Goal: Task Accomplishment & Management: Complete application form

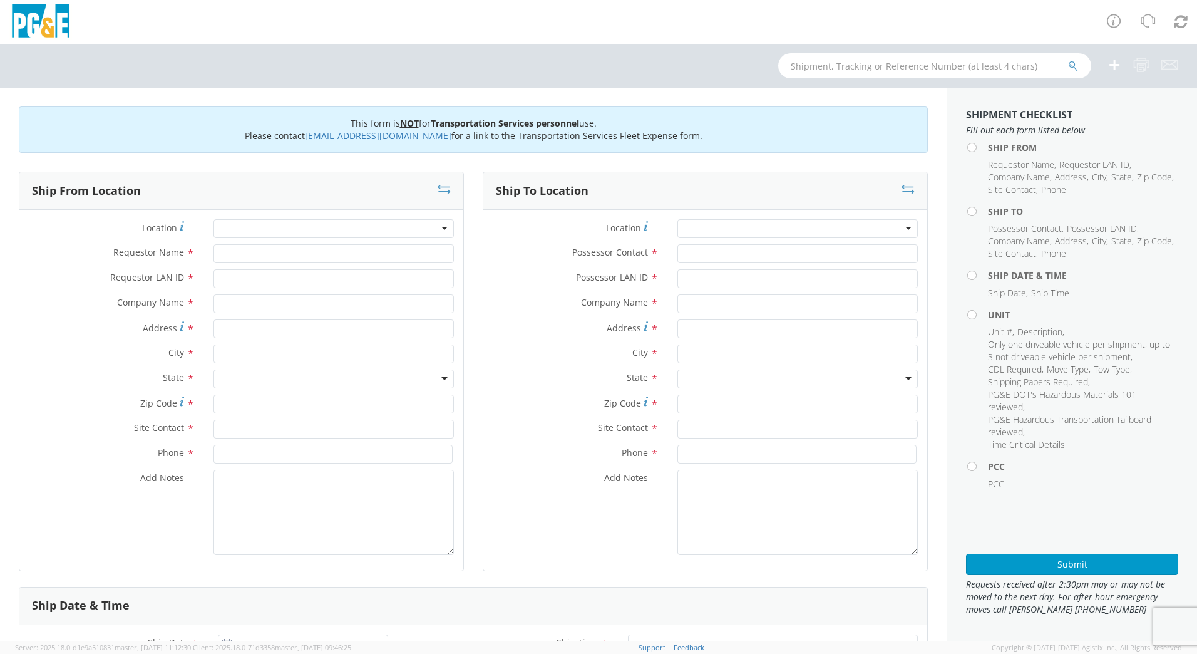
click at [587, 26] on div at bounding box center [598, 22] width 1197 height 44
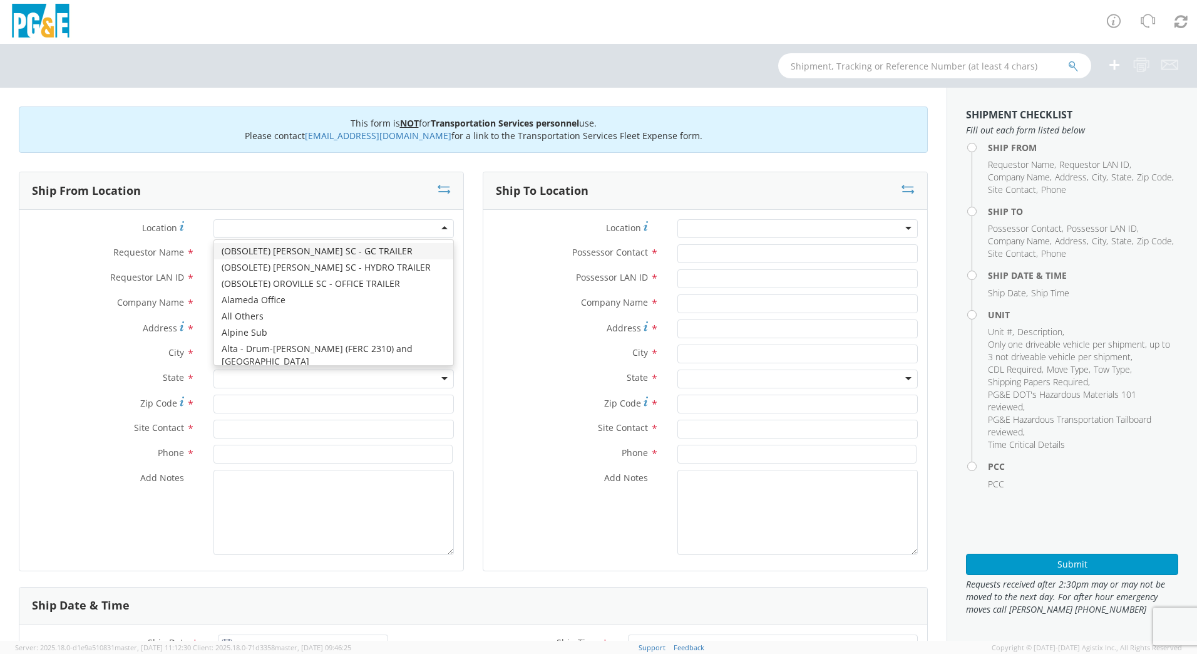
click at [226, 226] on div at bounding box center [334, 228] width 240 height 19
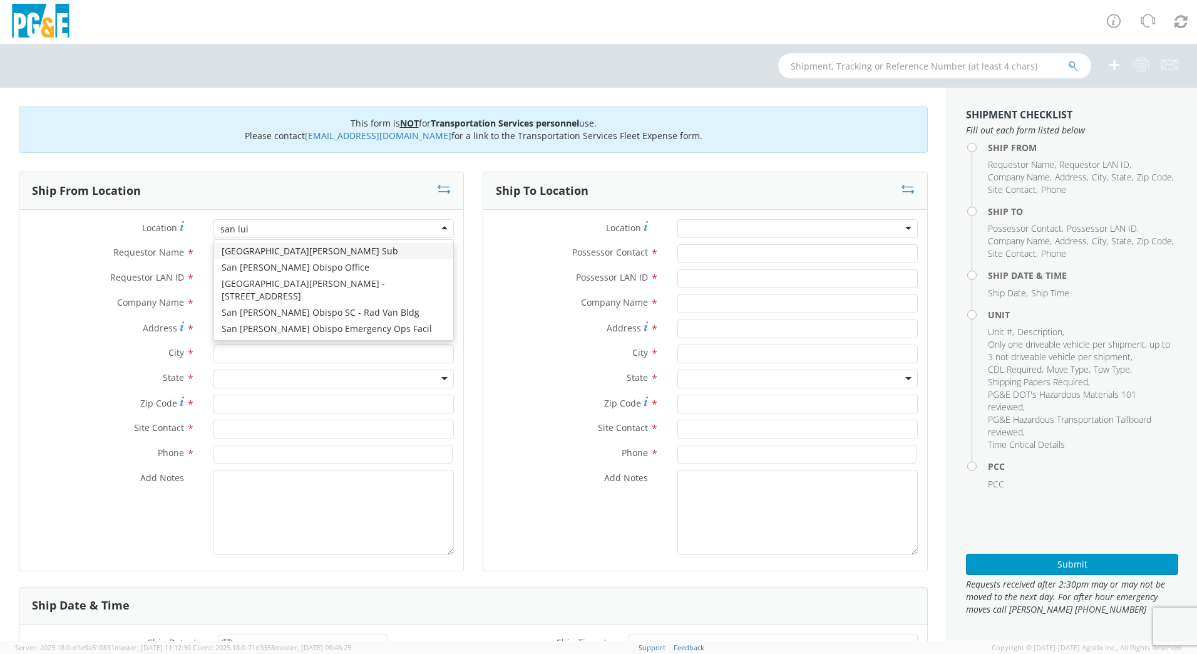
type input "san [PERSON_NAME]"
type input "PG&E"
type input "[STREET_ADDRESS][PERSON_NAME]"
type input "SAN [PERSON_NAME] OBISPO"
type input "93401"
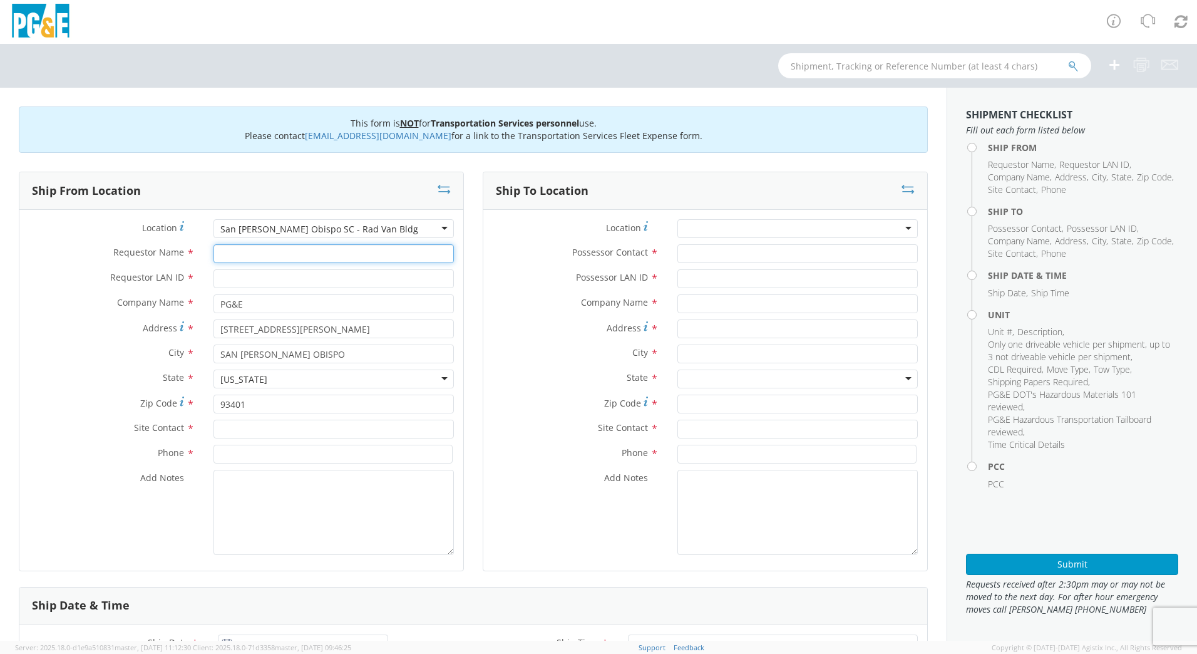
click at [260, 257] on input "Requestor Name *" at bounding box center [334, 253] width 240 height 19
type input "[PERSON_NAME]"
click at [224, 274] on input "Requestor LAN ID *" at bounding box center [334, 278] width 240 height 19
type input "j"
type input "J0LE"
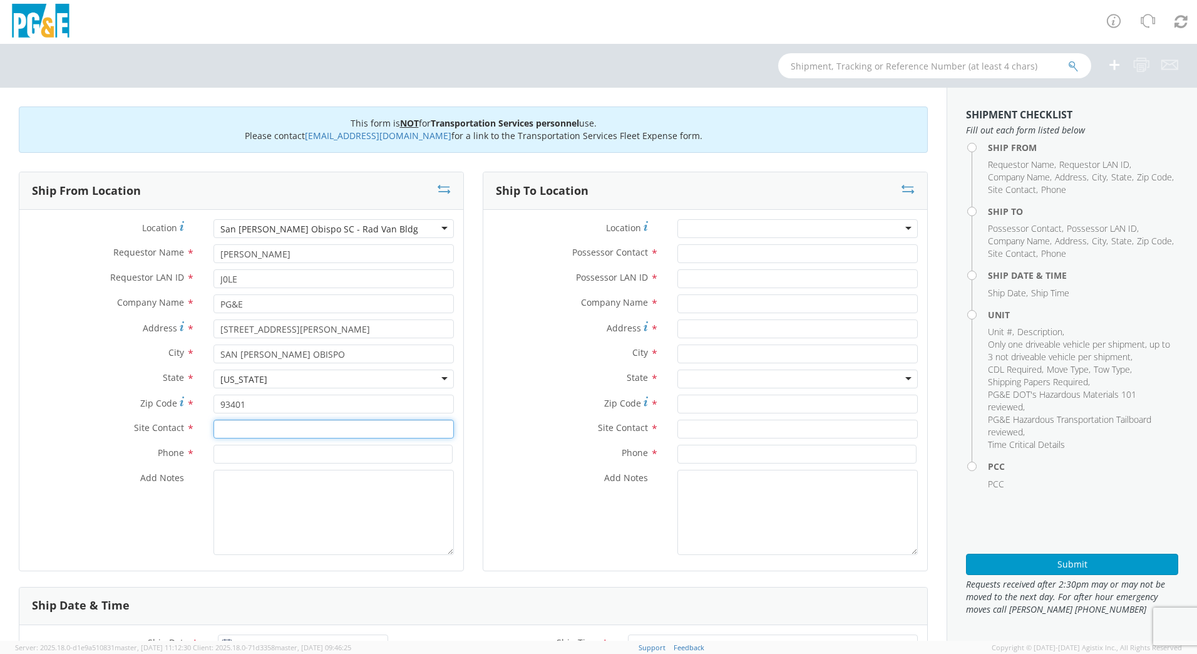
click at [260, 431] on input "text" at bounding box center [334, 429] width 240 height 19
type input "j"
type input "S"
type input "[PERSON_NAME]"
type input "[PHONE_NUMBER]"
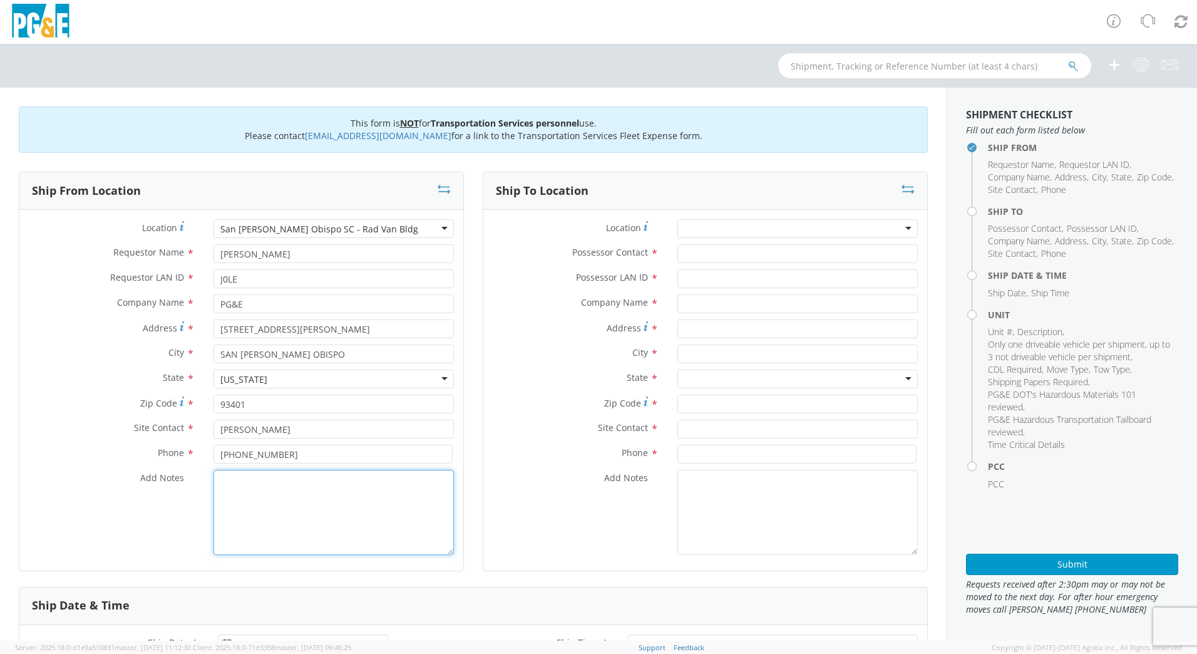
click at [353, 495] on textarea "Add Notes *" at bounding box center [334, 512] width 240 height 85
type textarea "PLEASE USE [PERSON_NAME] TO MAKE MOVE; PM 35642660"
click at [702, 250] on input "Possessor Contact *" at bounding box center [797, 253] width 240 height 19
type input "[PERSON_NAME]"
type input "J0LE"
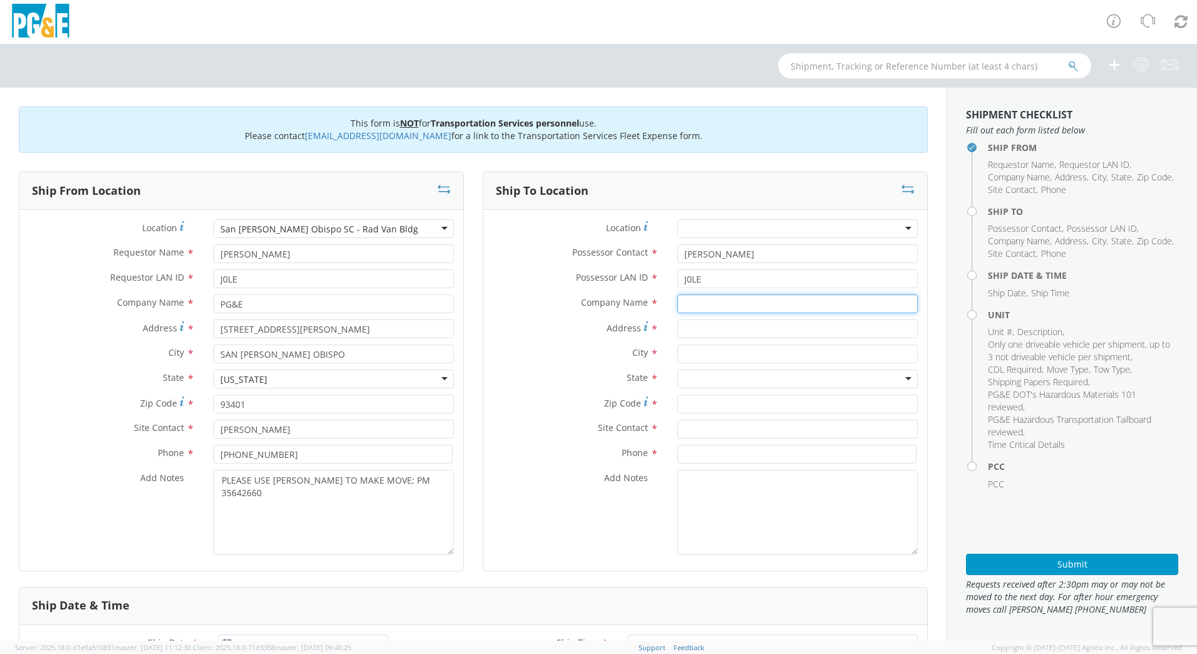
type input "p"
type input "PG&E"
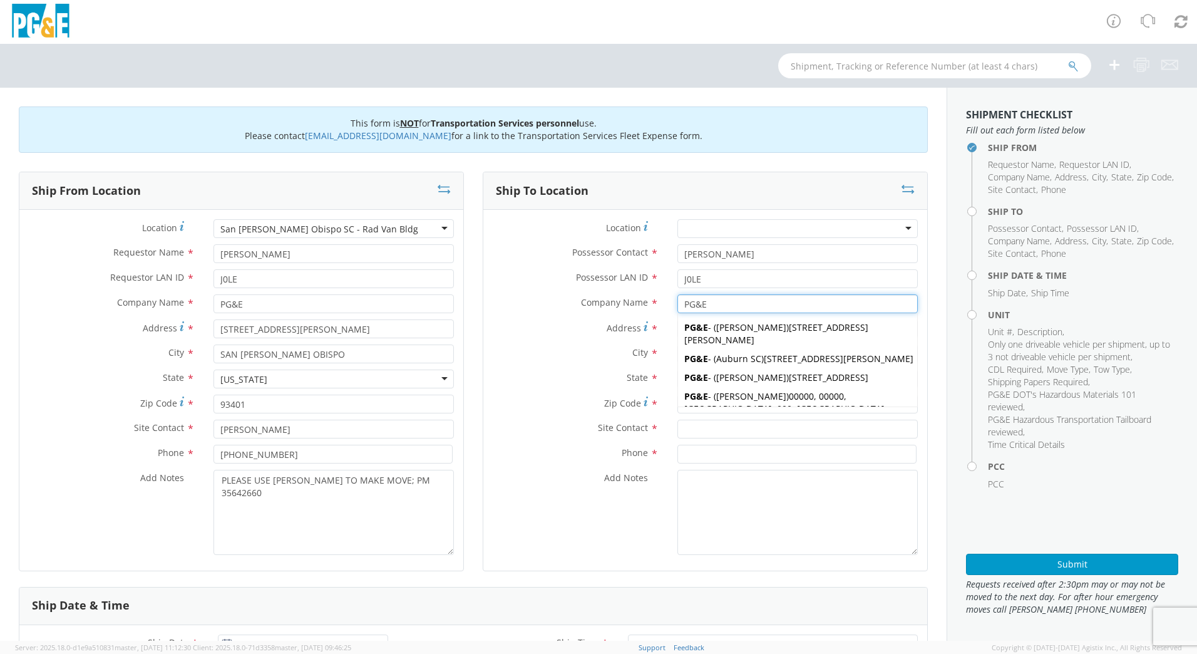
click at [740, 347] on div "PG&E - ( [PERSON_NAME] ) [STREET_ADDRESS][PERSON_NAME]" at bounding box center [797, 333] width 239 height 31
type input "[STREET_ADDRESS][PERSON_NAME]"
type input "El Cerrito"
type input "94530"
type input "[PERSON_NAME]"
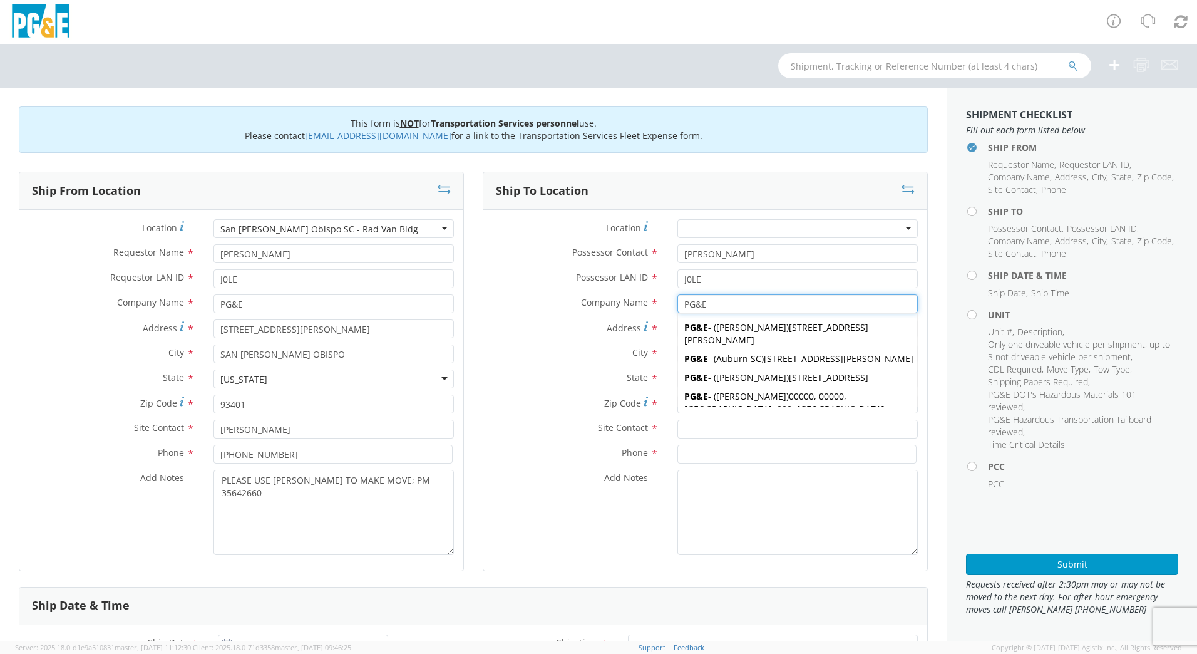
type input "[PHONE_NUMBER]"
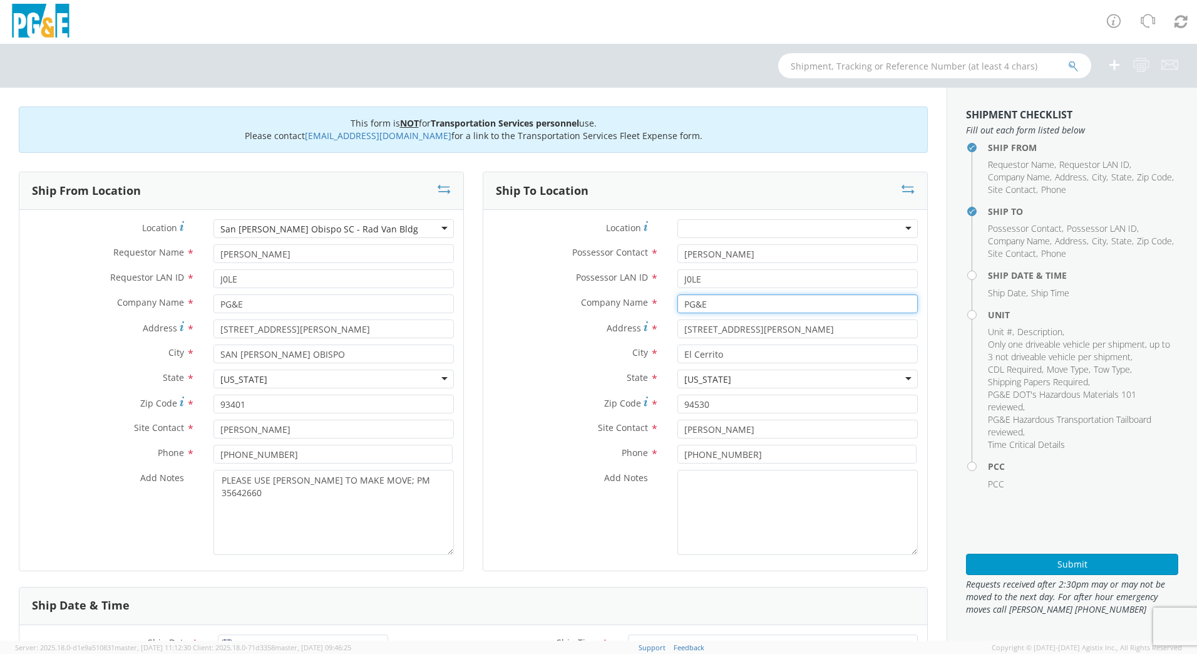
type input "PG&E"
drag, startPoint x: 768, startPoint y: 329, endPoint x: 595, endPoint y: 330, distance: 172.2
click at [595, 330] on div "Address * [STREET_ADDRESS][PERSON_NAME]" at bounding box center [705, 328] width 444 height 19
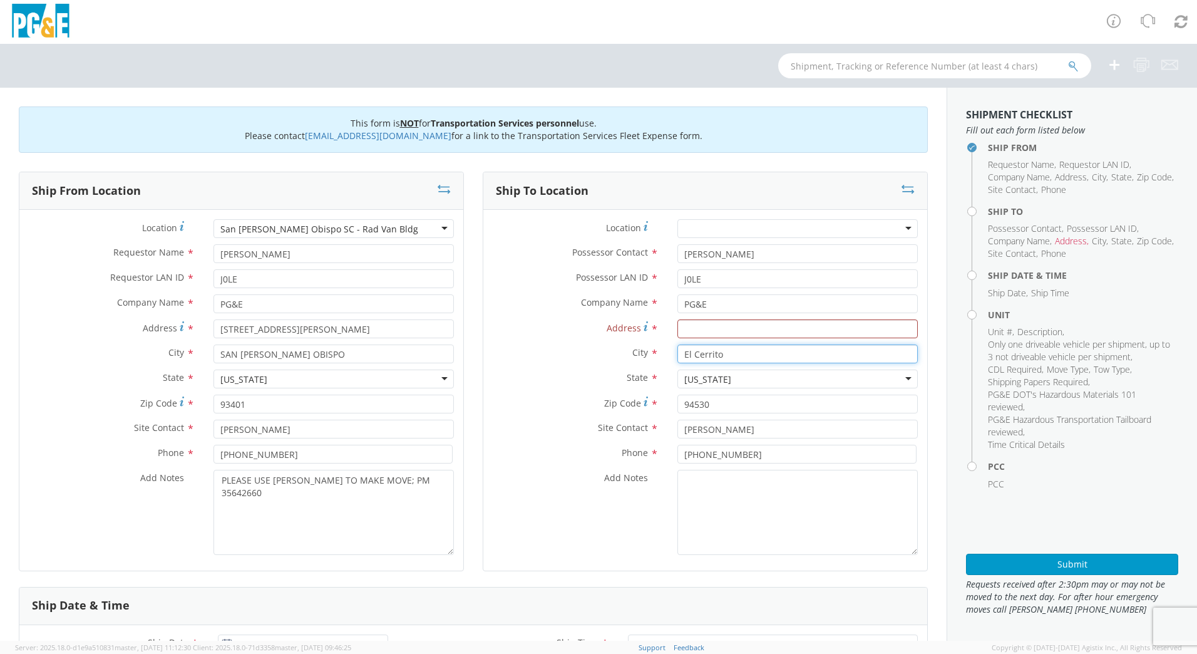
drag, startPoint x: 732, startPoint y: 356, endPoint x: 638, endPoint y: 366, distance: 94.5
click at [639, 366] on div "City * [GEOGRAPHIC_DATA]" at bounding box center [705, 356] width 444 height 25
drag, startPoint x: 719, startPoint y: 376, endPoint x: 640, endPoint y: 378, distance: 79.5
click at [643, 379] on div "State * [US_STATE] [US_STATE] [US_STATE] [US_STATE] [US_STATE] [US_STATE] Armed…" at bounding box center [705, 378] width 444 height 19
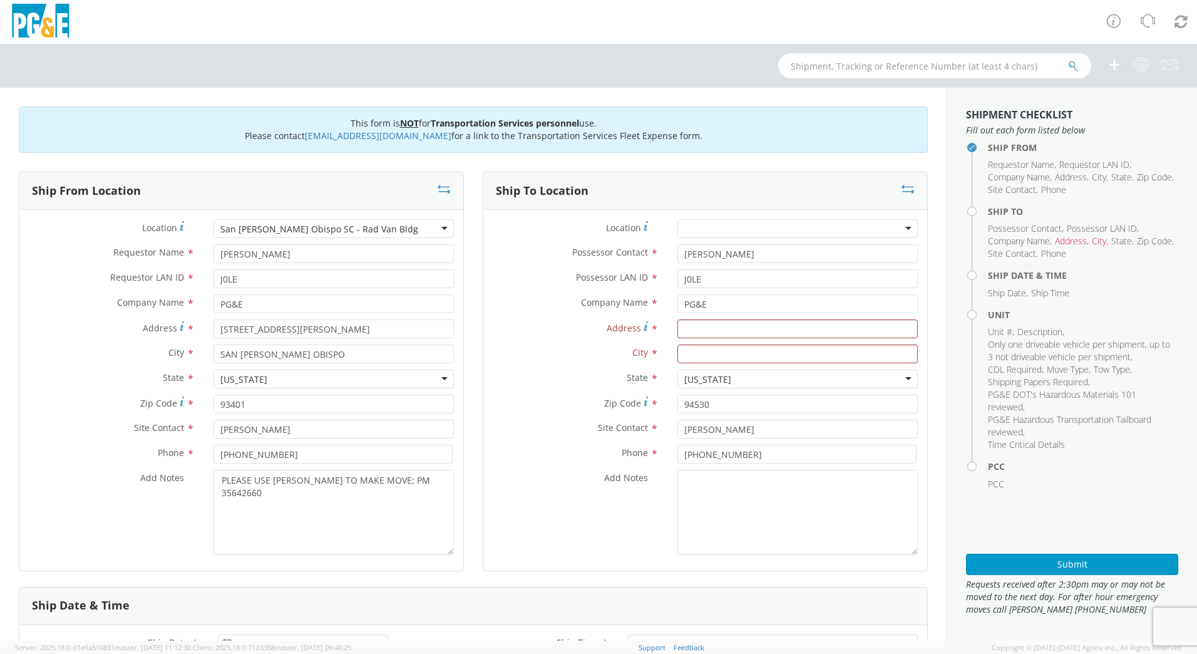
drag, startPoint x: 743, startPoint y: 372, endPoint x: 612, endPoint y: 373, distance: 130.9
click at [615, 373] on div "State * [US_STATE] [US_STATE] [US_STATE] [US_STATE] [US_STATE] [US_STATE] Armed…" at bounding box center [705, 378] width 444 height 19
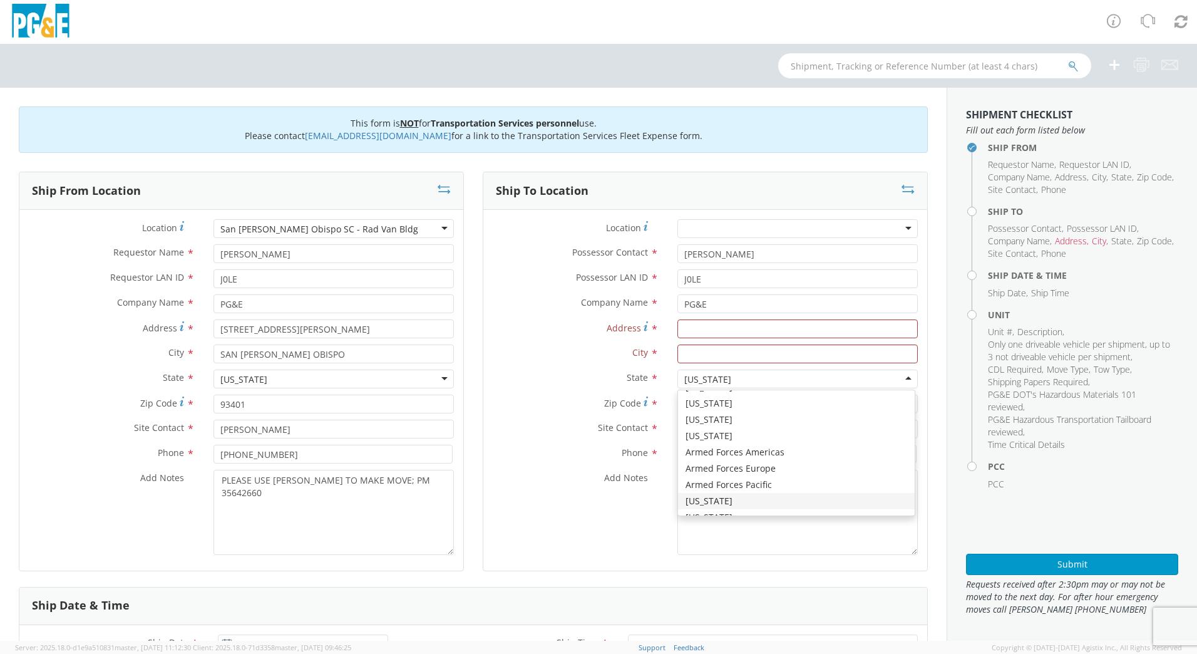
drag, startPoint x: 723, startPoint y: 378, endPoint x: 605, endPoint y: 376, distance: 117.7
click at [599, 374] on div "State * [US_STATE] [US_STATE] [US_STATE] [US_STATE] [US_STATE] [US_STATE] Armed…" at bounding box center [705, 378] width 444 height 19
click at [771, 358] on input "text" at bounding box center [797, 353] width 240 height 19
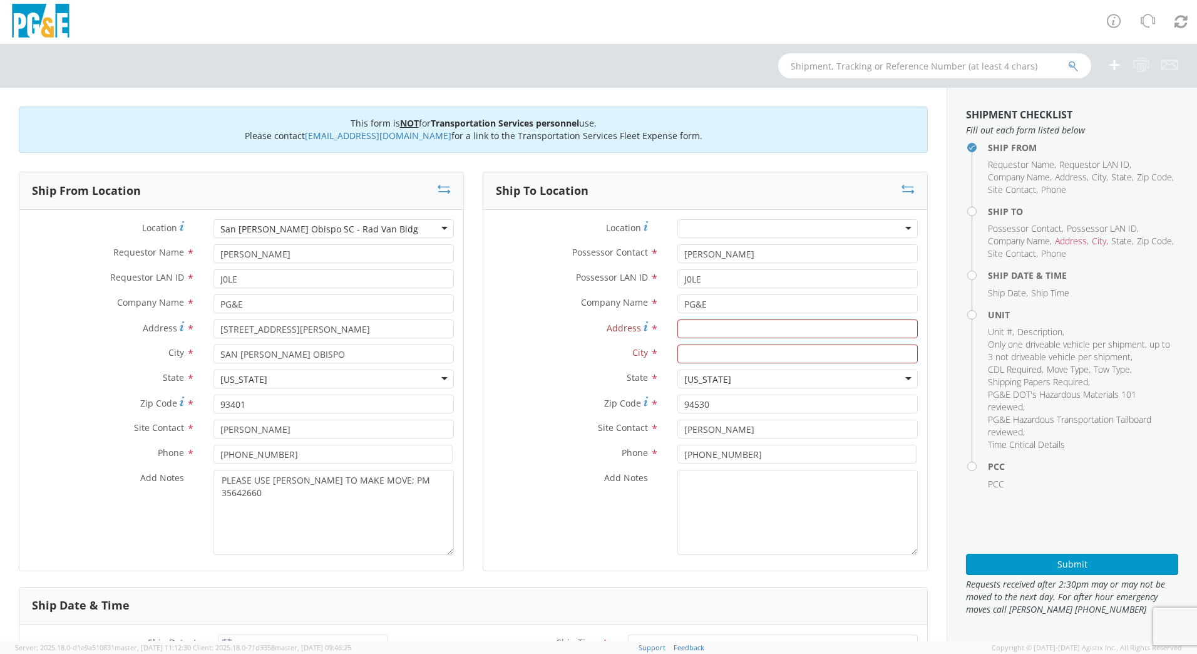
click at [703, 413] on div "Zip Code * 94530" at bounding box center [705, 406] width 444 height 25
drag, startPoint x: 693, startPoint y: 408, endPoint x: 644, endPoint y: 410, distance: 48.9
click at [644, 410] on div "Zip Code * 94530" at bounding box center [705, 403] width 444 height 19
drag, startPoint x: 758, startPoint y: 433, endPoint x: 637, endPoint y: 435, distance: 120.9
click at [636, 435] on div "Site Contact * [PERSON_NAME]" at bounding box center [705, 429] width 444 height 19
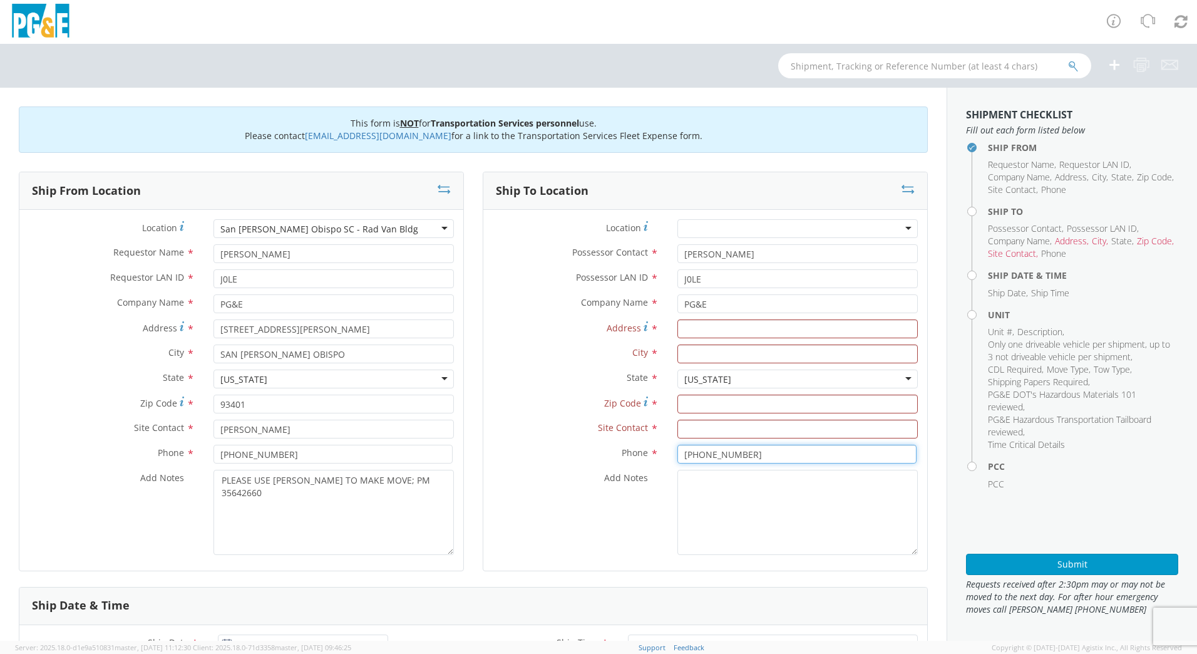
drag, startPoint x: 728, startPoint y: 452, endPoint x: 644, endPoint y: 449, distance: 84.6
click at [644, 449] on div "Phone * [PHONE_NUMBER]" at bounding box center [705, 454] width 444 height 19
click at [695, 329] on input "Address *" at bounding box center [797, 328] width 240 height 19
click at [697, 329] on input "Address *" at bounding box center [797, 328] width 240 height 19
paste input "34.526667, -120.290778 Cabrillo Hwy"
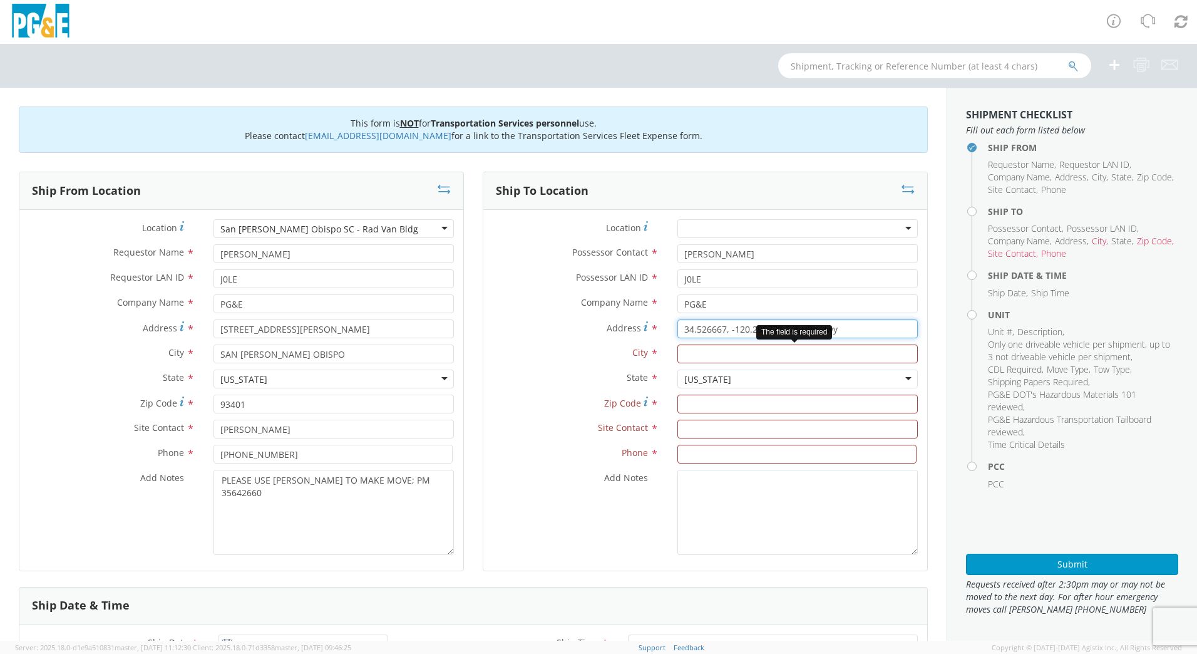
type input "34.526667, -120.290778 Cabrillo Hwy"
click at [711, 354] on input "text" at bounding box center [797, 353] width 240 height 19
type input "l"
type input "LOMPOC"
click at [730, 399] on input "Zip Code *" at bounding box center [797, 403] width 240 height 19
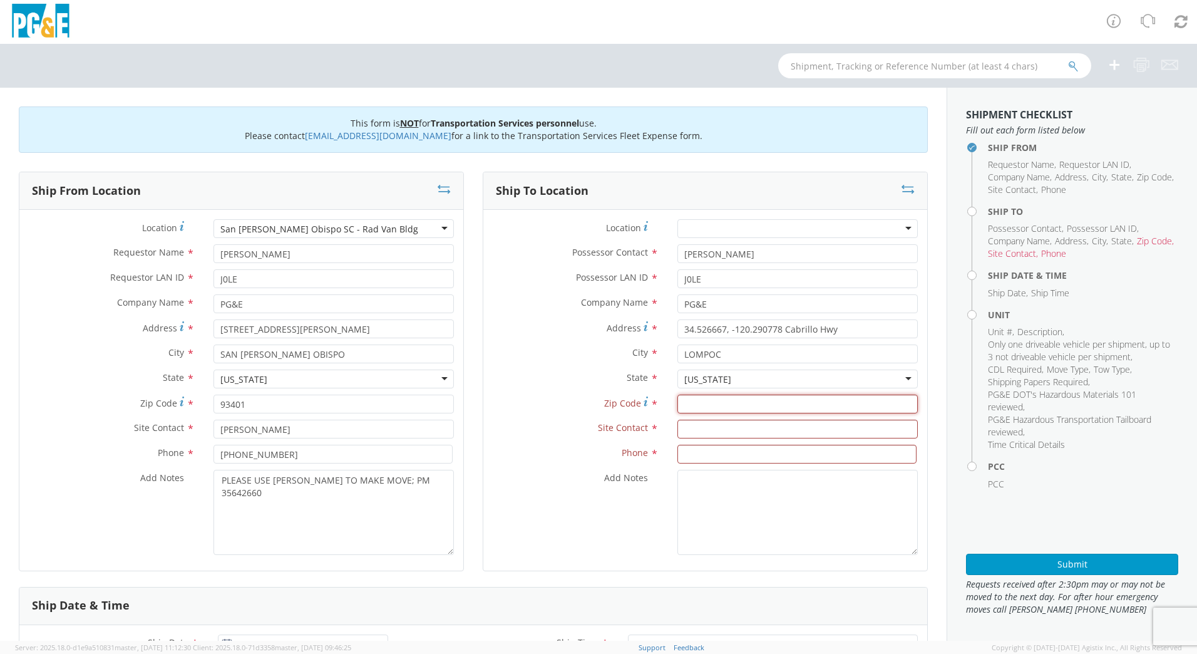
click at [700, 406] on input "Zip Code *" at bounding box center [797, 403] width 240 height 19
type input "93436"
click at [708, 428] on input "text" at bounding box center [797, 429] width 240 height 19
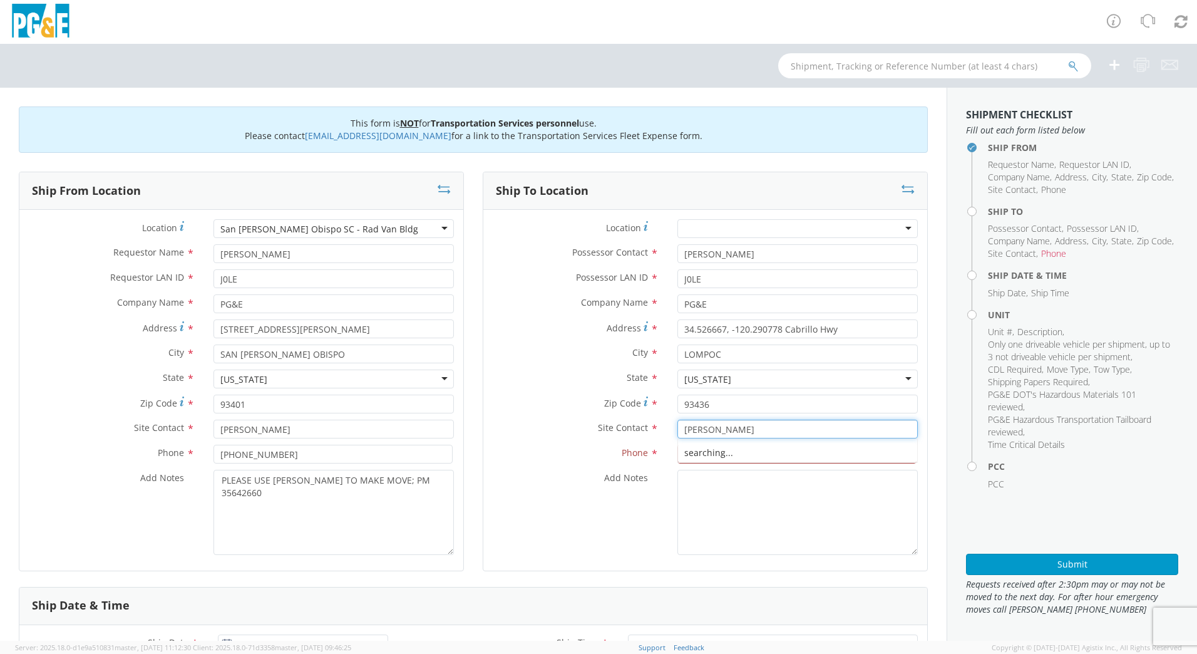
type input "[PERSON_NAME]"
type input "[PHONE_NUMBER]"
drag, startPoint x: 934, startPoint y: 238, endPoint x: 932, endPoint y: 270, distance: 32.0
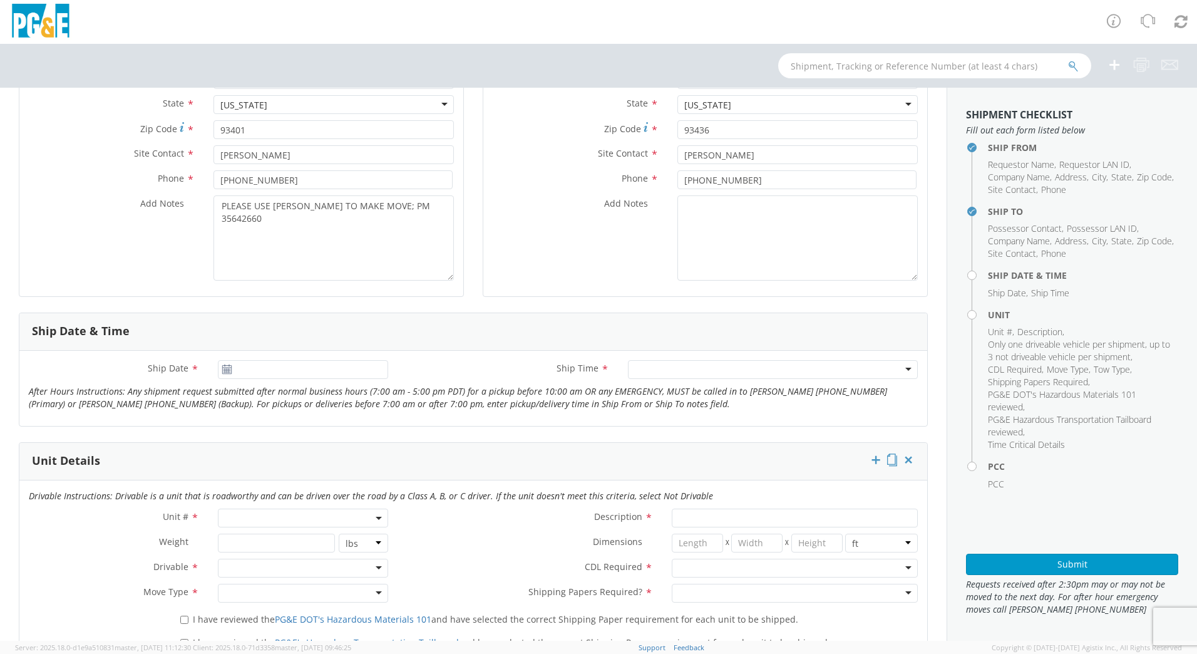
scroll to position [299, 0]
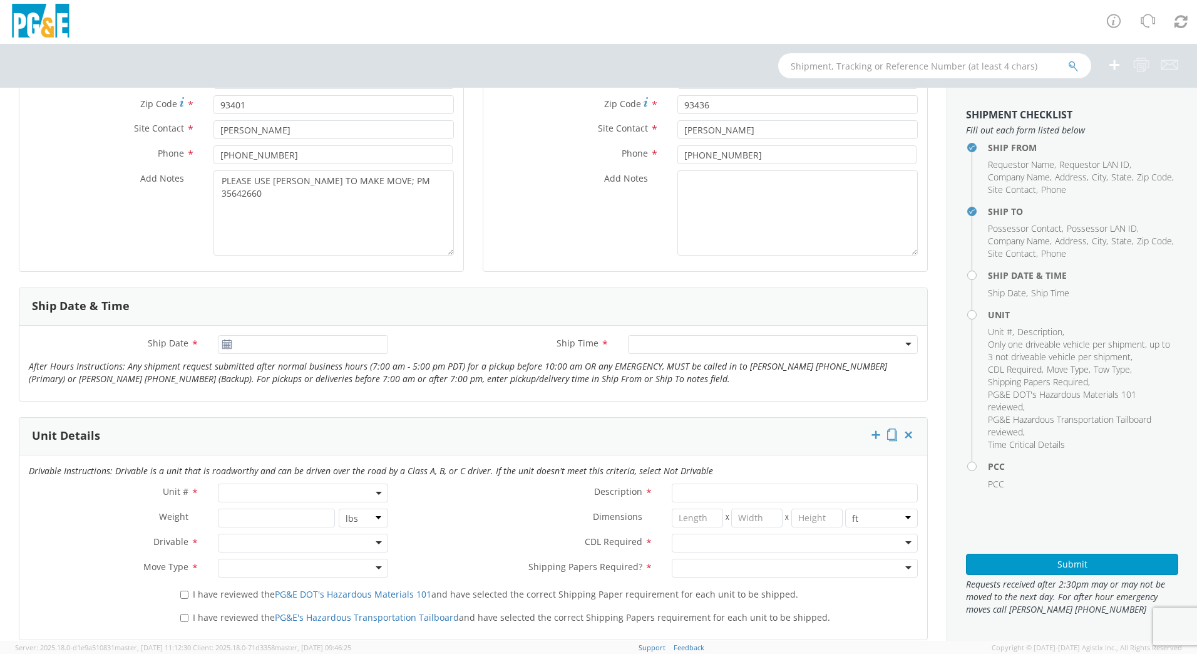
click at [226, 349] on icon at bounding box center [227, 344] width 11 height 10
click at [227, 344] on use at bounding box center [226, 343] width 9 height 9
click at [247, 346] on input "[DATE]" at bounding box center [303, 344] width 170 height 19
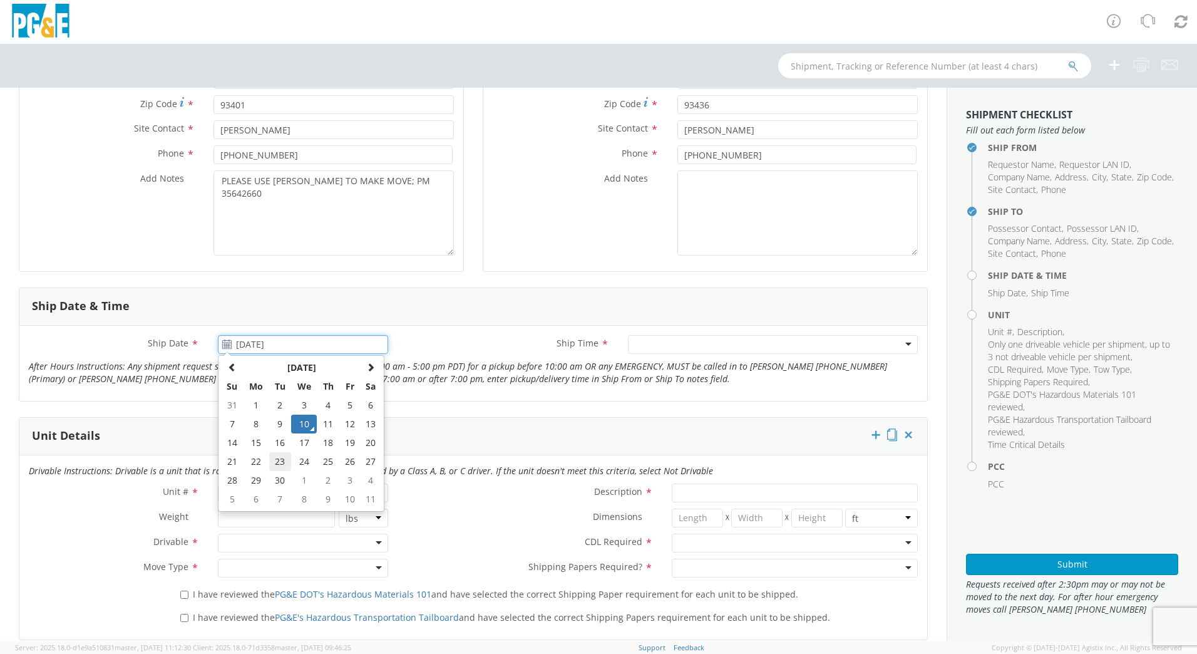
click at [285, 460] on td "23" at bounding box center [280, 461] width 22 height 19
type input "[DATE]"
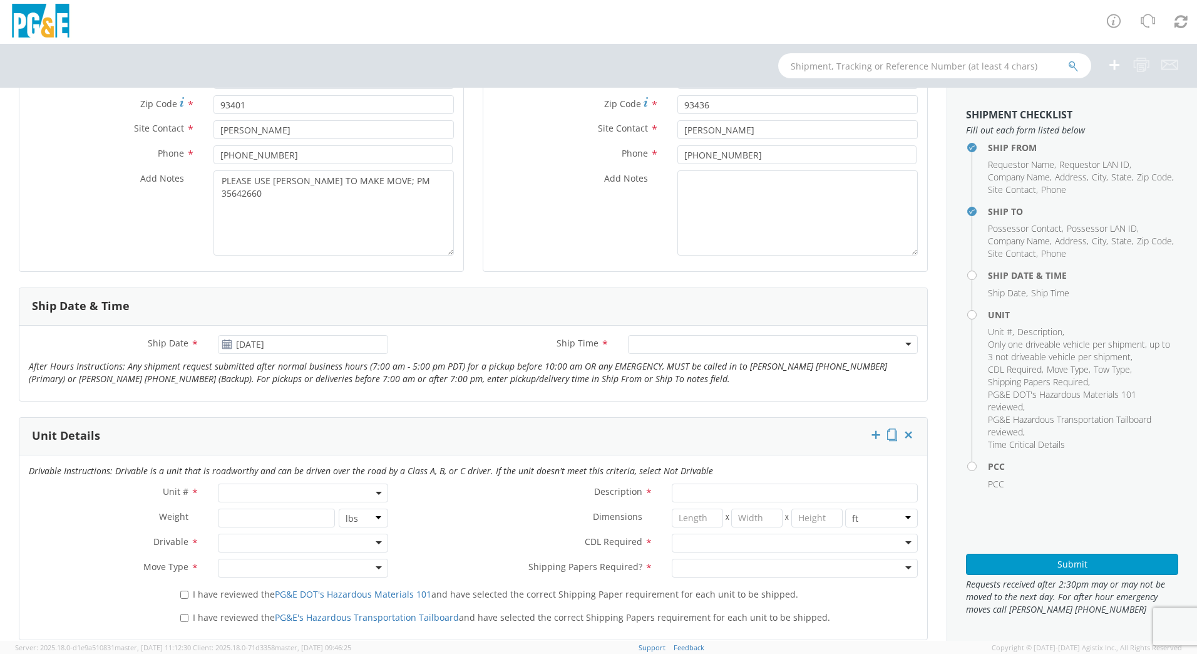
click at [639, 344] on div at bounding box center [773, 344] width 290 height 19
click at [348, 491] on span at bounding box center [303, 492] width 170 height 19
click at [351, 510] on input "search" at bounding box center [302, 513] width 162 height 19
type input "OTHER"
select select "Other"
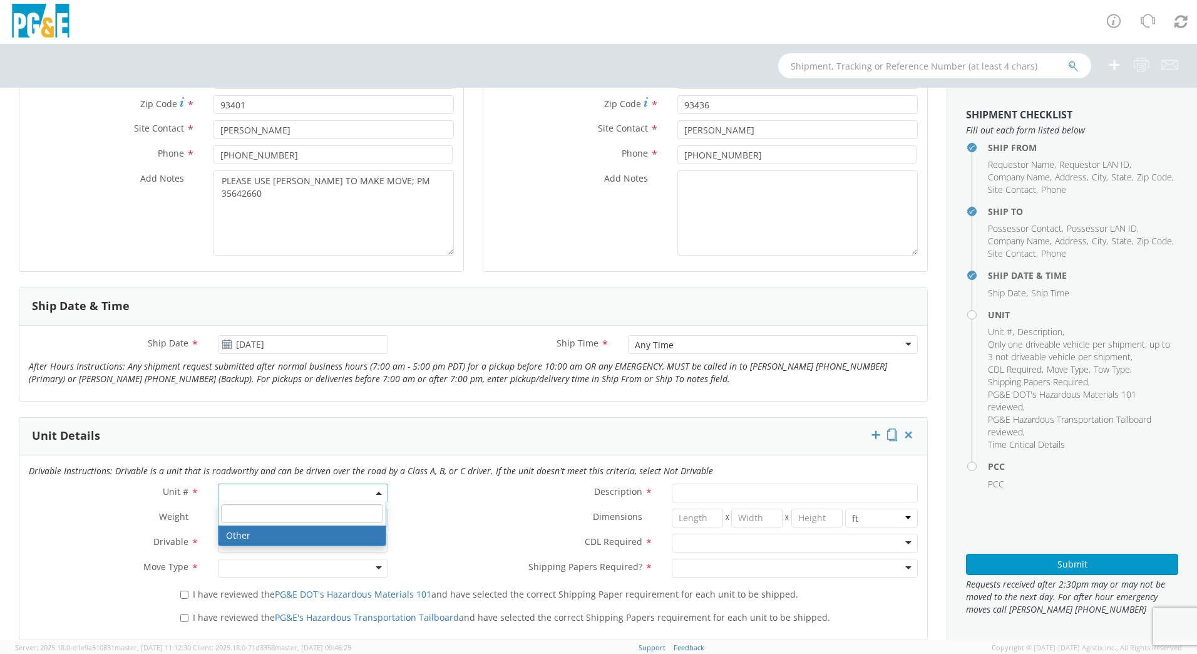
select select "? undefined:undefined ?"
click at [239, 540] on div at bounding box center [303, 542] width 170 height 19
click at [254, 566] on div at bounding box center [303, 568] width 170 height 19
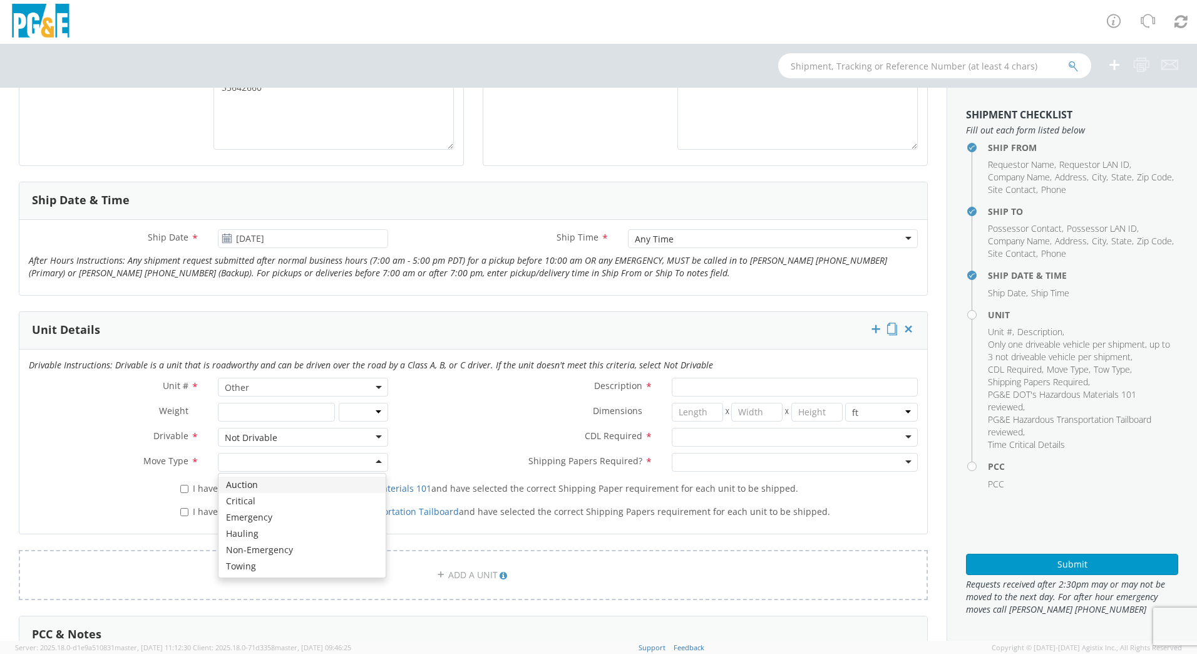
scroll to position [425, 0]
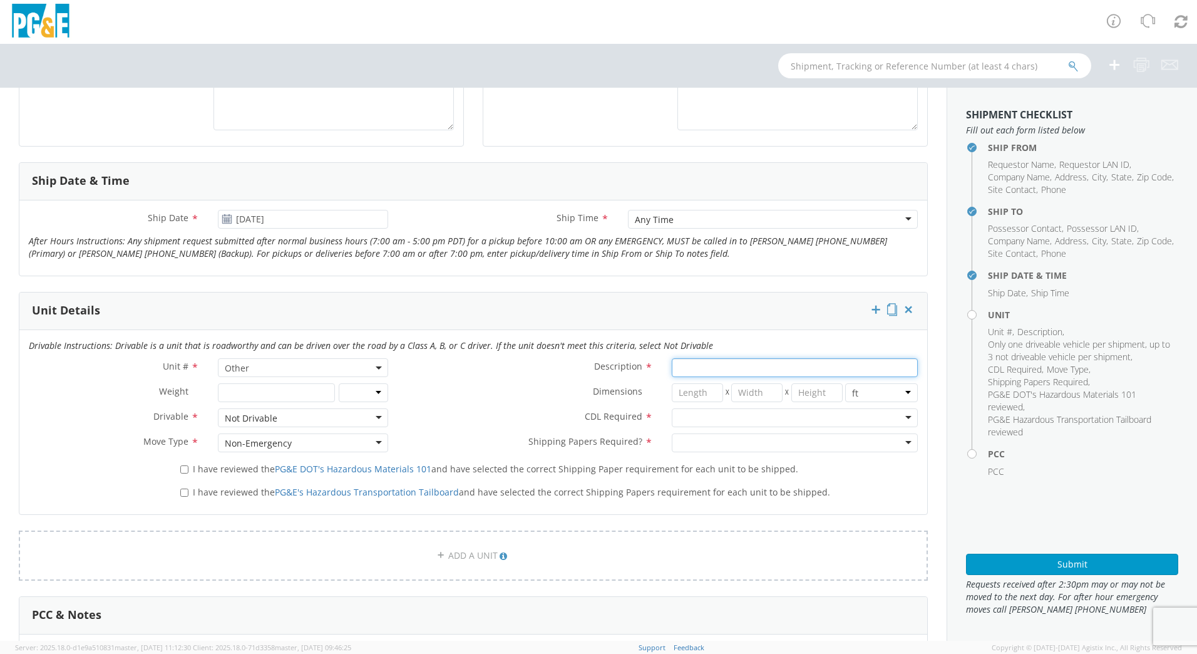
click at [711, 373] on input "Description *" at bounding box center [795, 367] width 246 height 19
type input "h"
type input "HAUL ALTEC CRAWLER BORER"
click at [724, 416] on div at bounding box center [795, 417] width 246 height 19
click at [725, 440] on div at bounding box center [795, 442] width 246 height 19
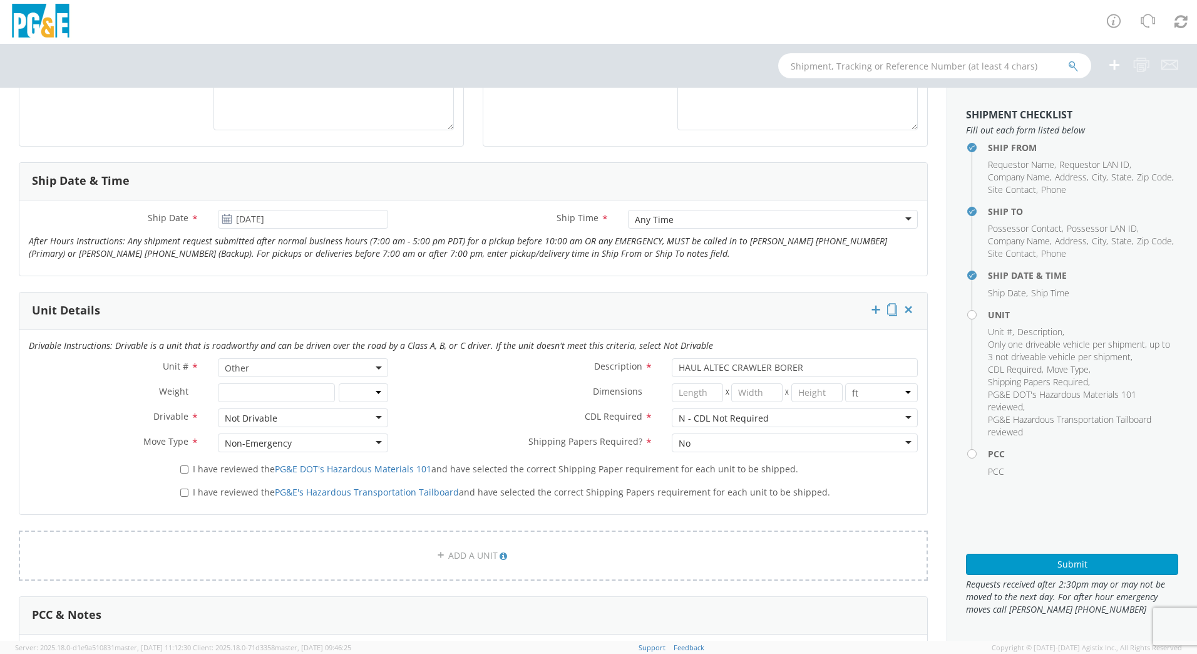
click at [183, 475] on div "I have reviewed the PG&E DOT's Hazardous Materials 101 and have selected the co…" at bounding box center [549, 469] width 756 height 23
click at [183, 471] on input "I have reviewed the PG&E DOT's Hazardous Materials 101 and have selected the co…" at bounding box center [184, 469] width 8 height 8
checkbox input "true"
click at [185, 490] on input "I have reviewed the PG&E's Hazardous Transportation Tailboard and have selected…" at bounding box center [184, 492] width 8 height 8
checkbox input "true"
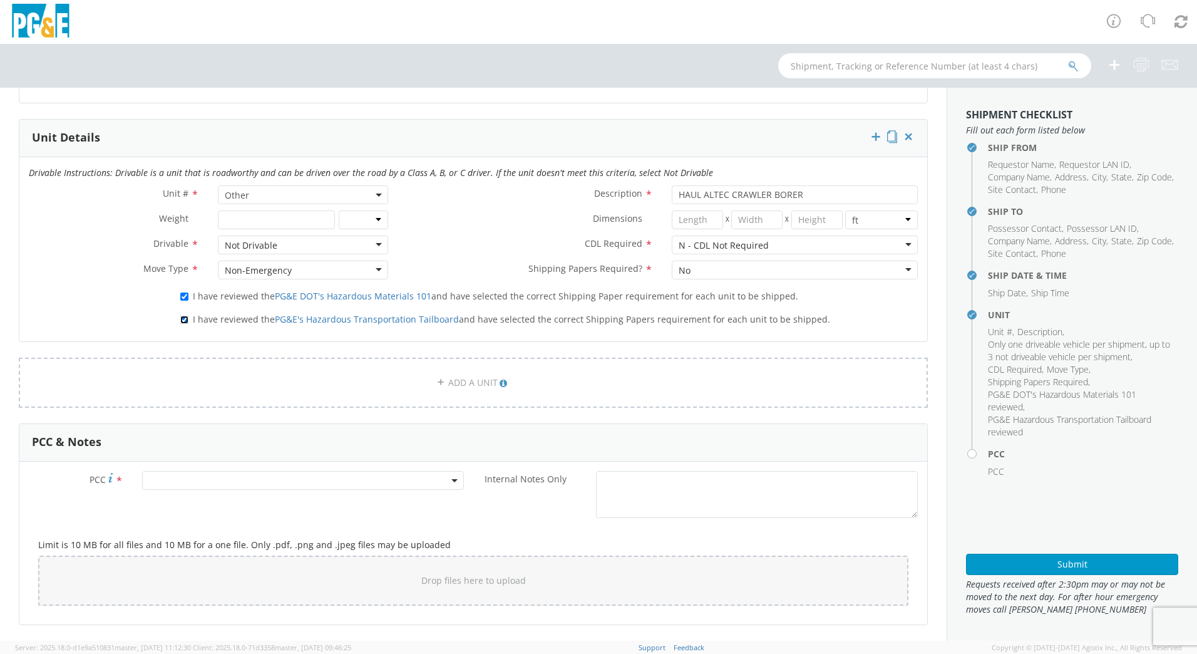
scroll to position [626, 0]
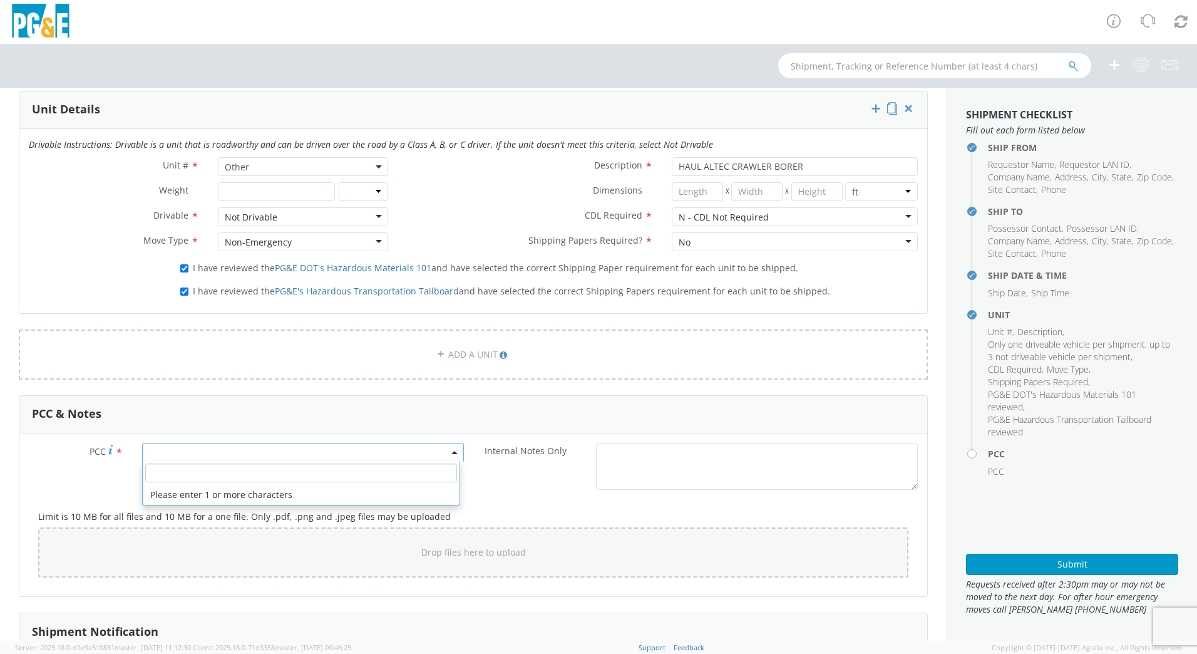
click at [255, 449] on span at bounding box center [303, 452] width 322 height 19
click at [249, 473] on input "number" at bounding box center [301, 472] width 312 height 19
type input "12096"
click at [513, 481] on div "Internal Notes Only *" at bounding box center [700, 466] width 454 height 47
click at [399, 451] on span at bounding box center [303, 452] width 322 height 19
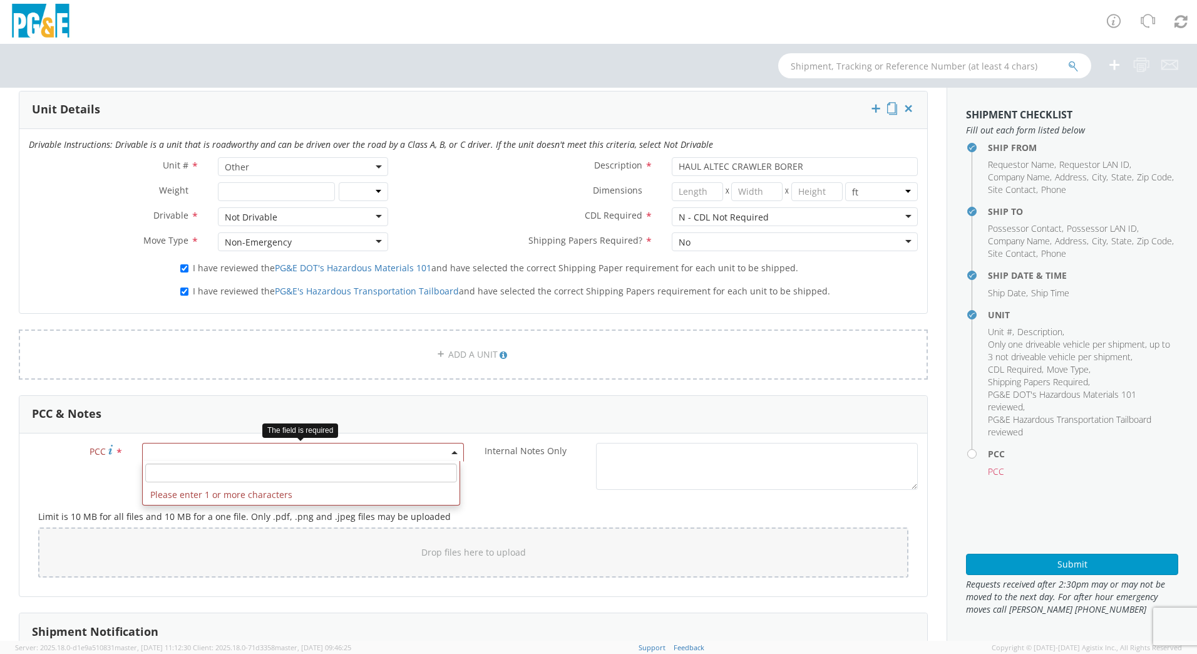
click at [373, 476] on input "number" at bounding box center [301, 472] width 312 height 19
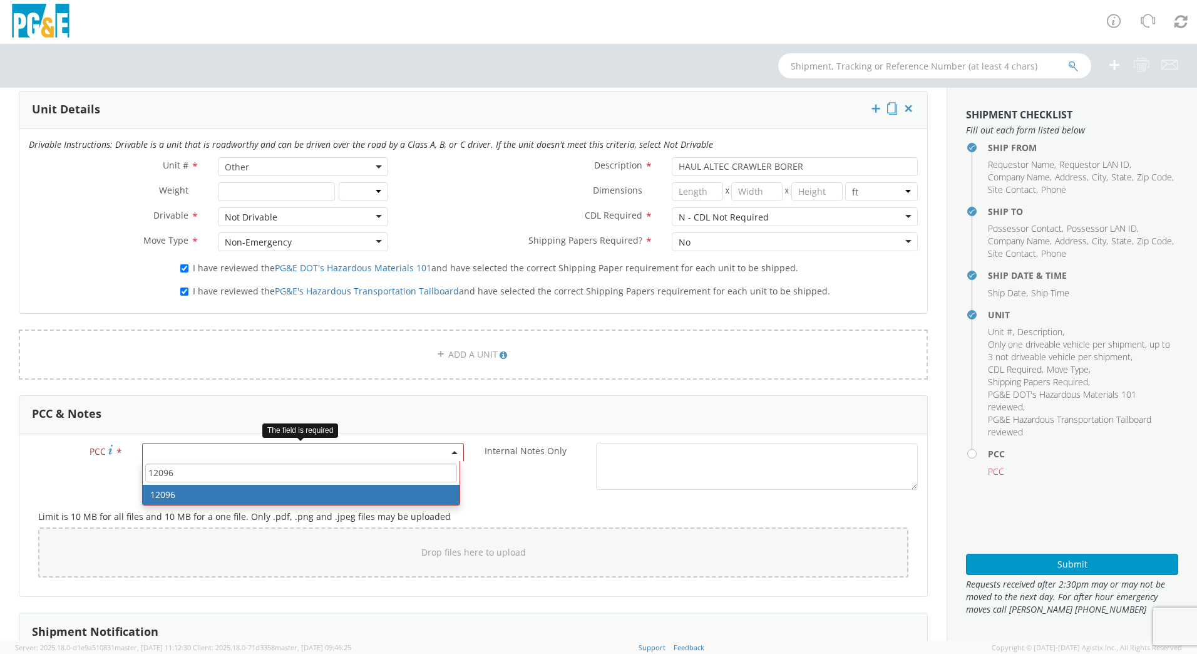
type input "12096"
select select "12096"
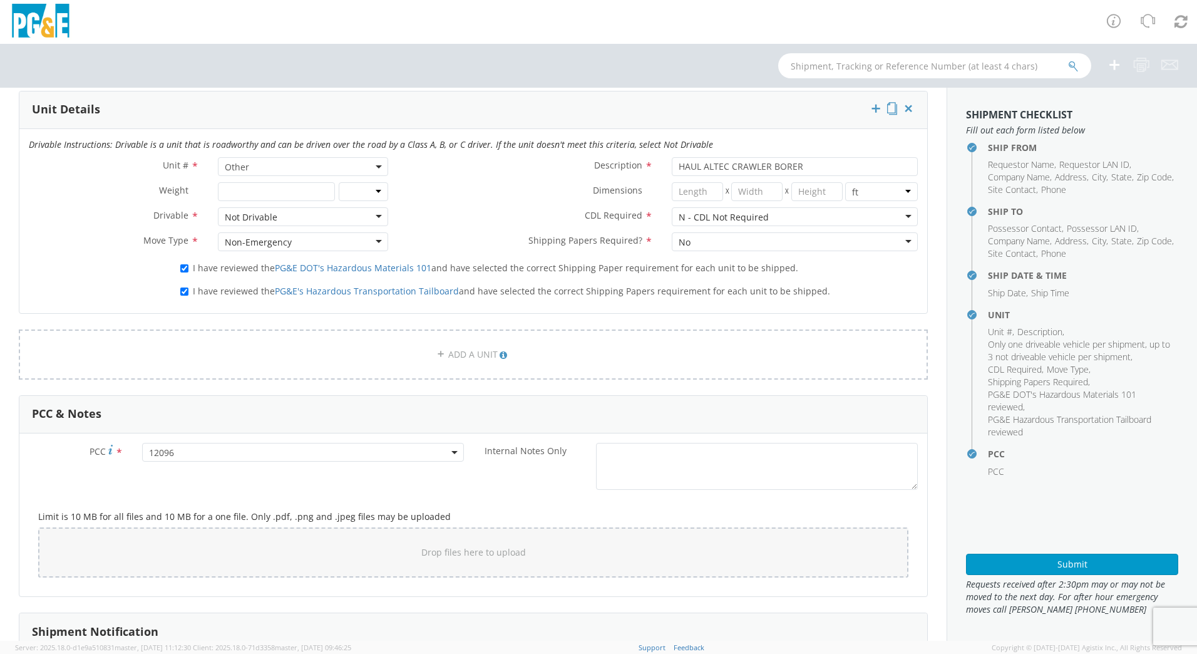
click at [539, 489] on div "Internal Notes Only *" at bounding box center [700, 466] width 454 height 47
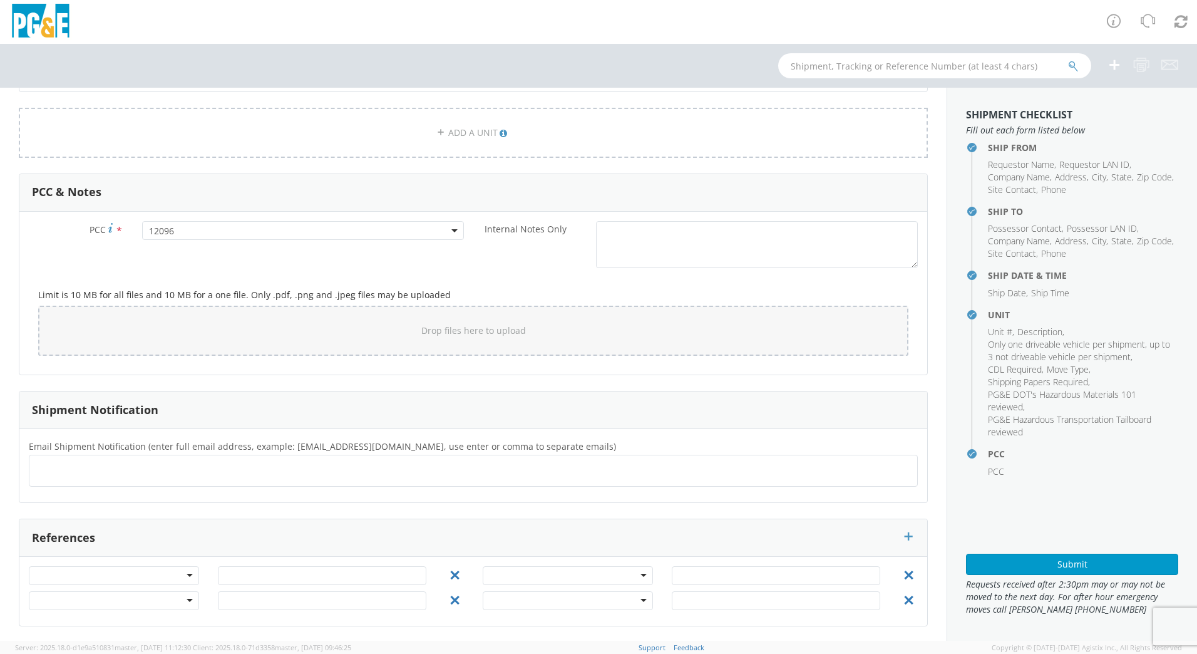
scroll to position [848, 0]
click at [332, 472] on ul at bounding box center [473, 469] width 878 height 21
type input "[EMAIL_ADDRESS][DOMAIN_NAME]"
click at [1084, 565] on button "Submit" at bounding box center [1072, 564] width 212 height 21
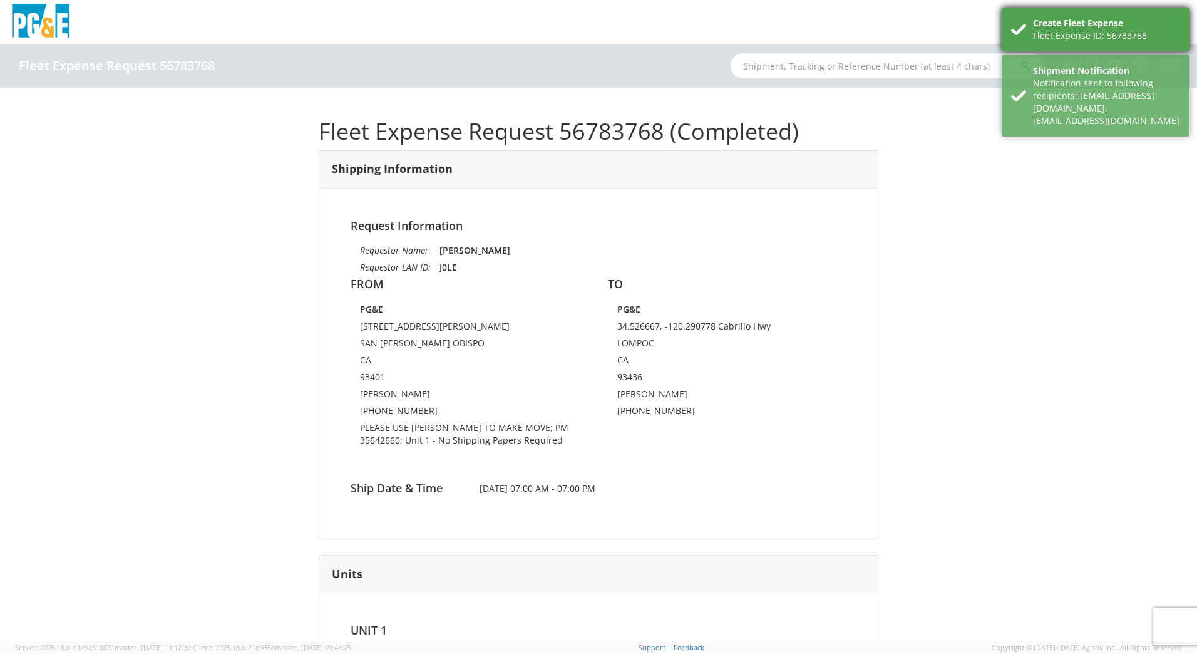
click at [1161, 24] on div "Create Fleet Expense" at bounding box center [1106, 23] width 147 height 13
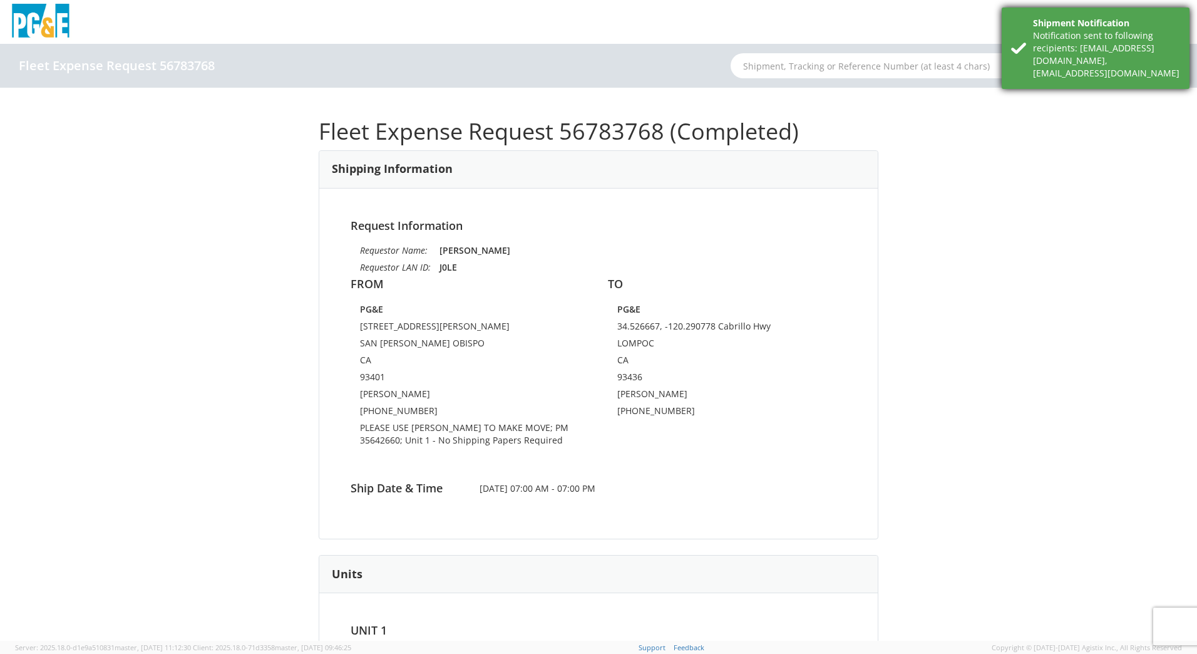
click at [1149, 48] on div "Notification sent to following recipients: [EMAIL_ADDRESS][DOMAIN_NAME],[EMAIL_…" at bounding box center [1106, 54] width 147 height 50
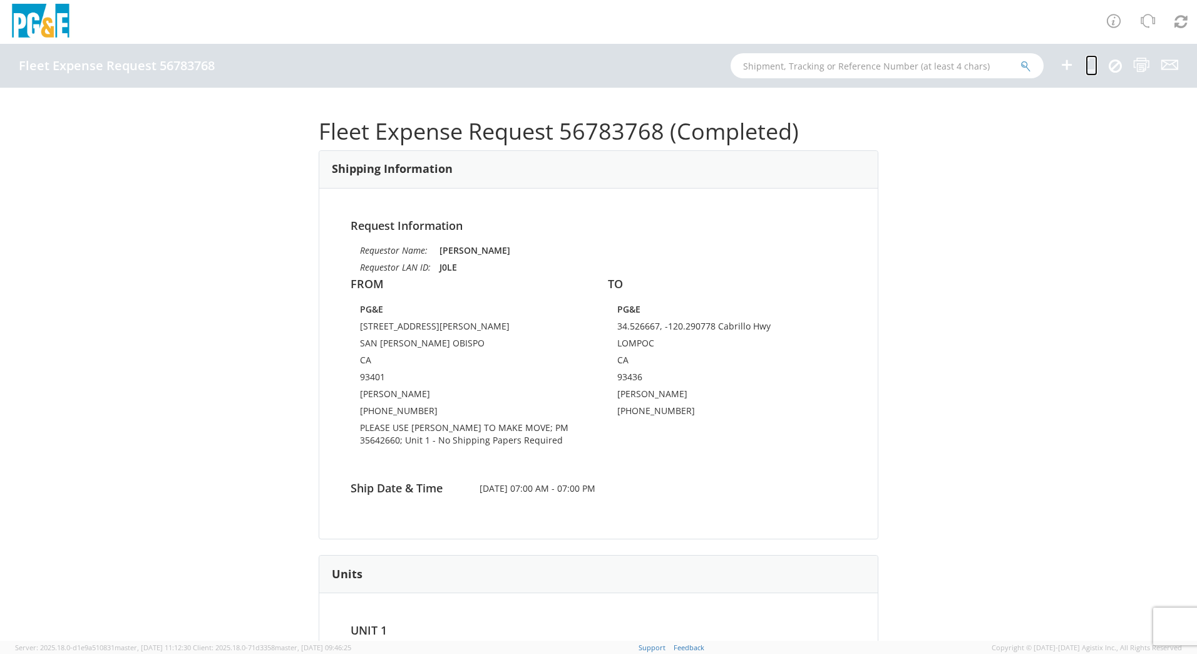
click at [1089, 65] on icon at bounding box center [1092, 65] width 12 height 16
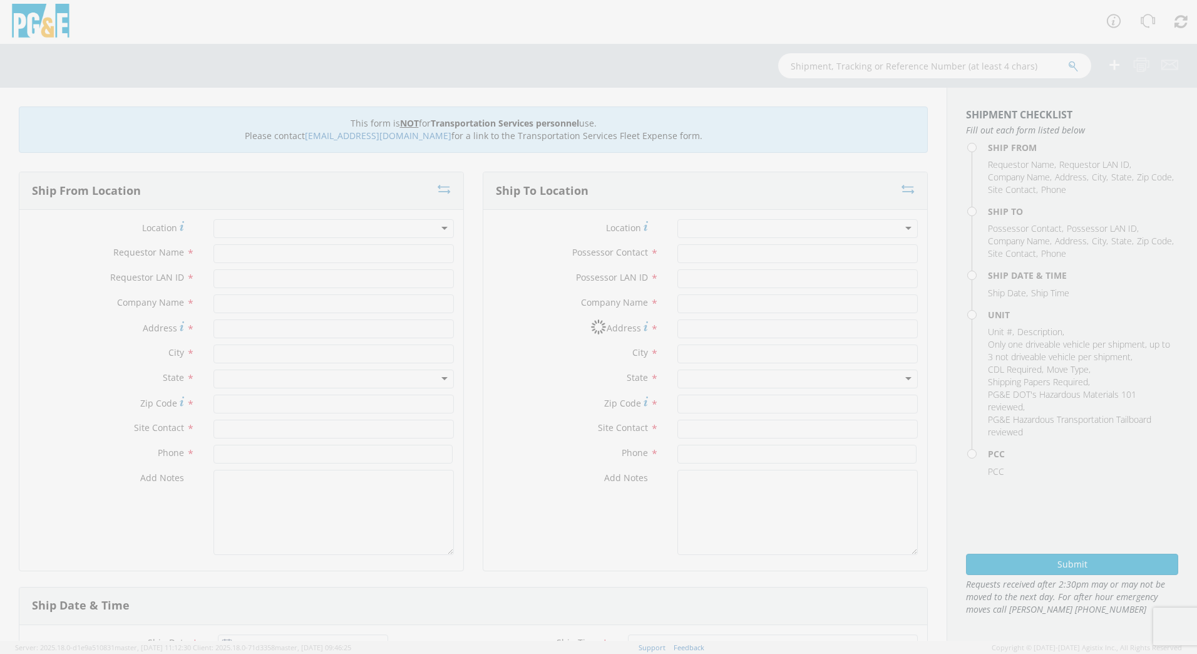
type input "[PERSON_NAME]"
type input "J0LE"
type input "PG&E"
type input "[STREET_ADDRESS][PERSON_NAME]"
type input "SAN [PERSON_NAME] OBISPO"
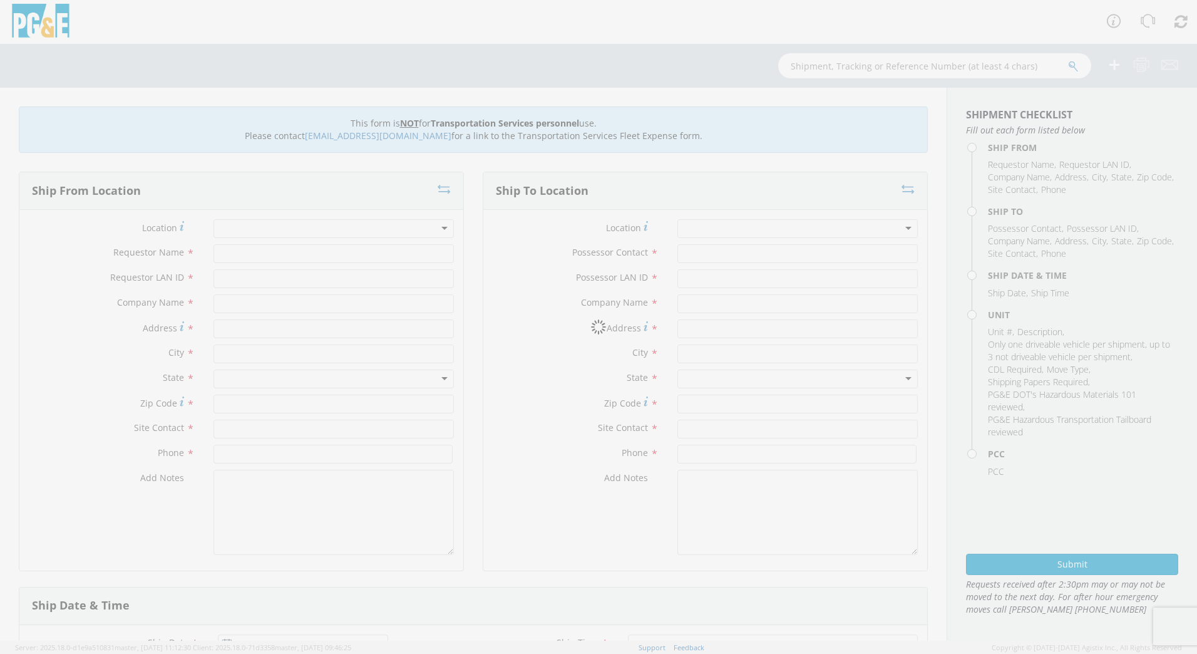
type input "93401"
type input "[PERSON_NAME]"
type input "[PHONE_NUMBER]"
type input "[PERSON_NAME]"
type input "J0LE"
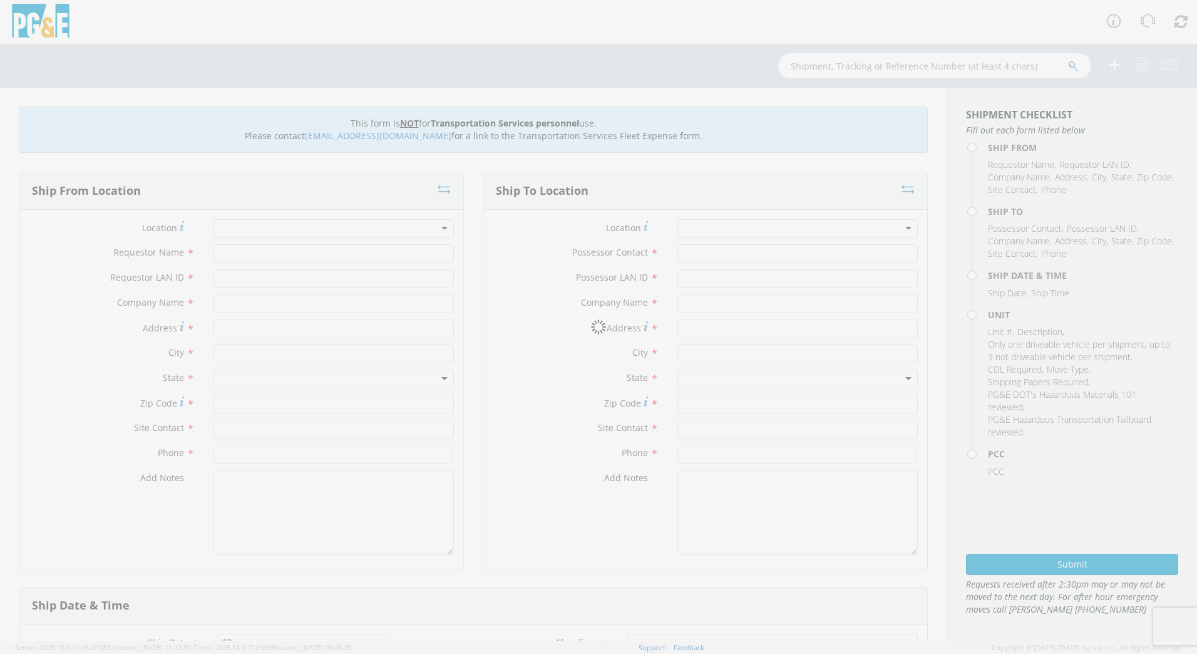
type input "PG&E"
type input "34.526667, -120.290778 Cabrillo Hwy"
type input "LOMPOC"
type input "93436"
type input "[PERSON_NAME]"
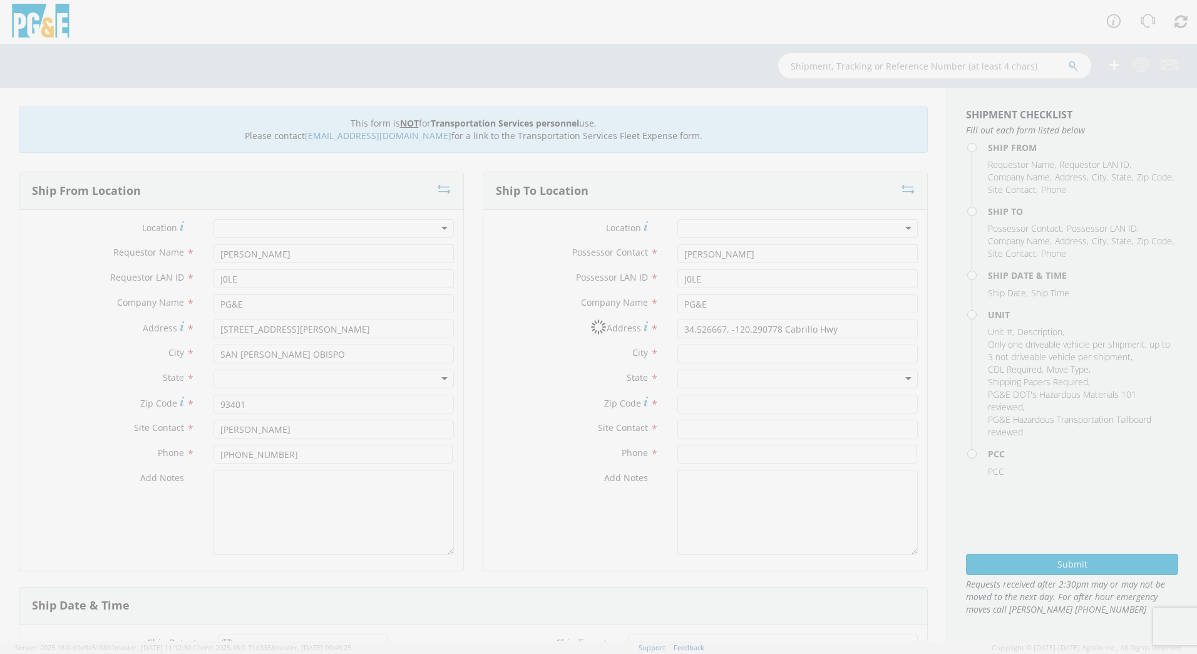
type input "[PHONE_NUMBER]"
type input "[DATE]"
type input "HAUL ALTEC CRAWLER BORER"
type input "0"
select select "12096"
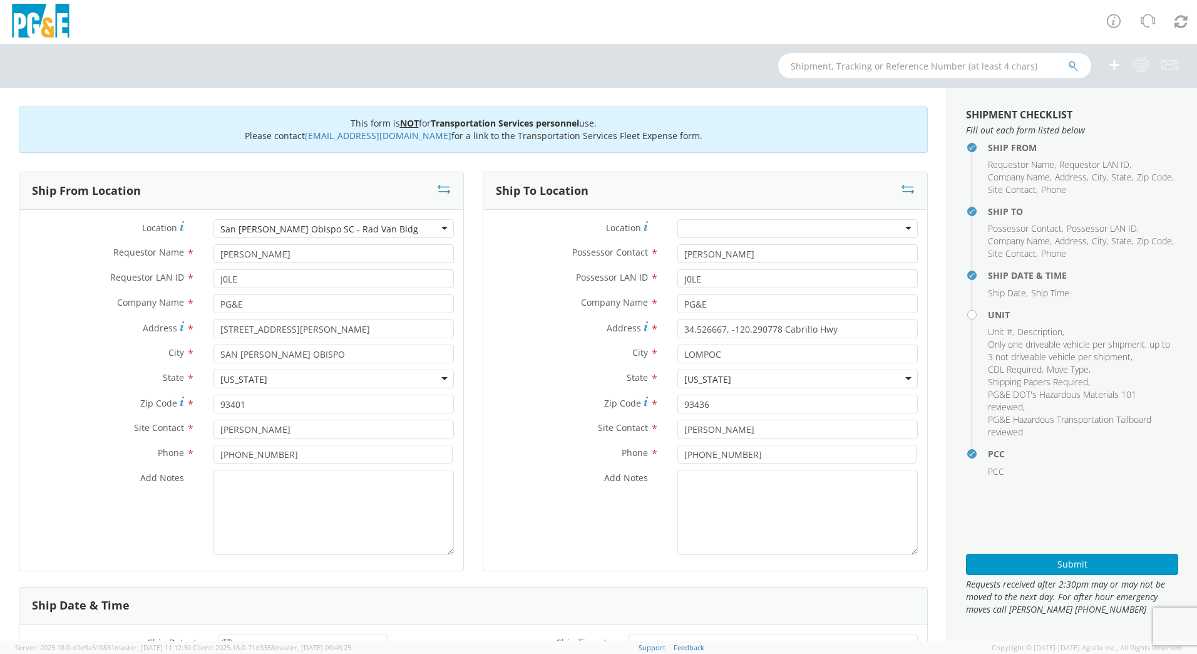
select select "Other"
click at [277, 490] on textarea "Add Notes *" at bounding box center [334, 512] width 240 height 85
type textarea "USE [PERSON_NAME] TO MAKE MOVE; PM 35646562"
drag, startPoint x: 835, startPoint y: 331, endPoint x: 653, endPoint y: 330, distance: 182.2
click at [653, 330] on div "Address * 34.526667, -120.290778 [GEOGRAPHIC_DATA]" at bounding box center [705, 328] width 444 height 19
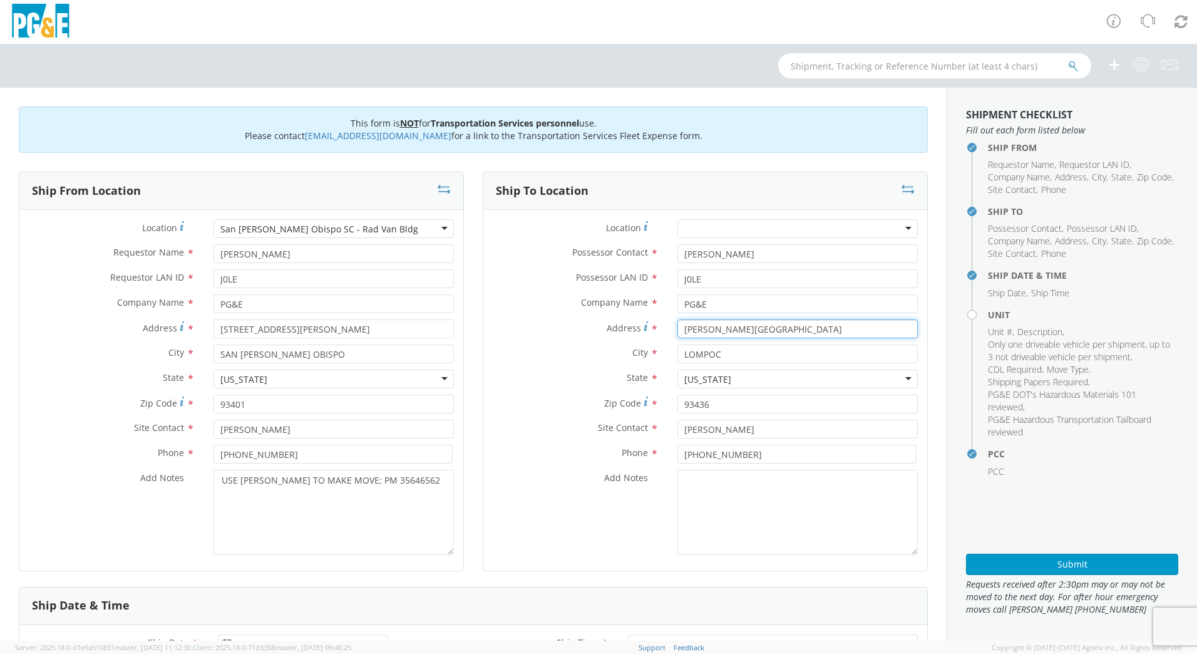
type input "[PERSON_NAME][GEOGRAPHIC_DATA]"
click at [719, 355] on input "LOMPOC" at bounding box center [797, 353] width 240 height 19
drag, startPoint x: 719, startPoint y: 355, endPoint x: 675, endPoint y: 356, distance: 43.8
click at [677, 356] on input "LOMPOC" at bounding box center [797, 353] width 240 height 19
type input "LOS OLIVOS"
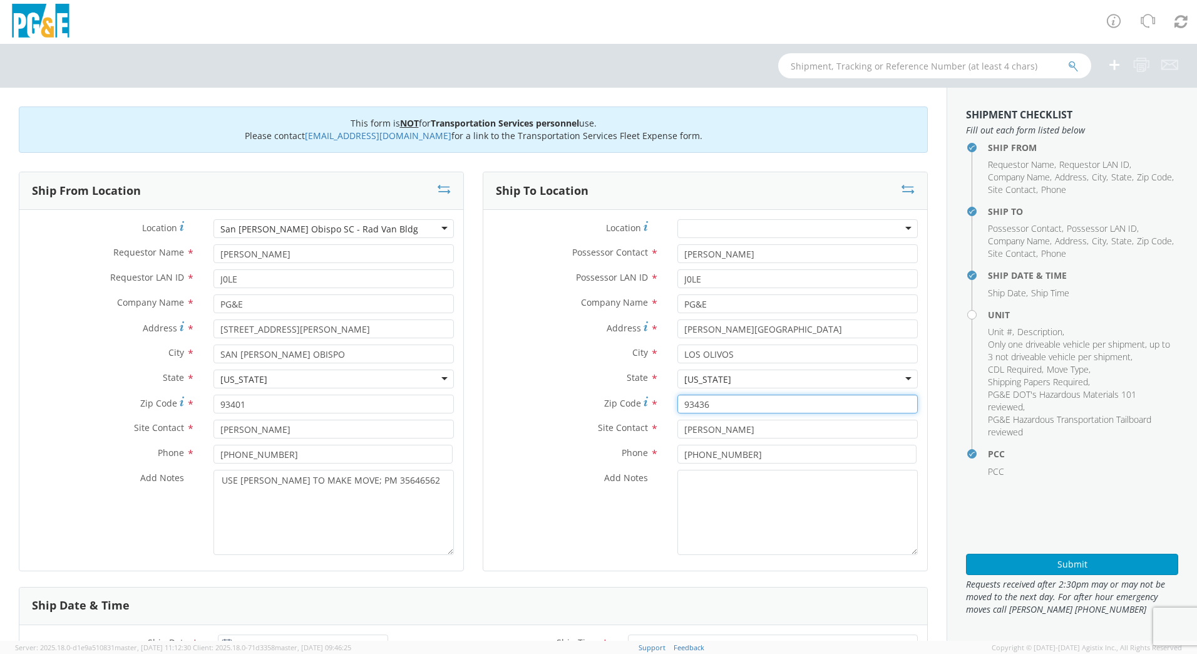
click at [753, 399] on input "93436" at bounding box center [797, 403] width 240 height 19
drag, startPoint x: 704, startPoint y: 407, endPoint x: 666, endPoint y: 407, distance: 37.6
click at [668, 407] on div "93436" at bounding box center [797, 403] width 259 height 19
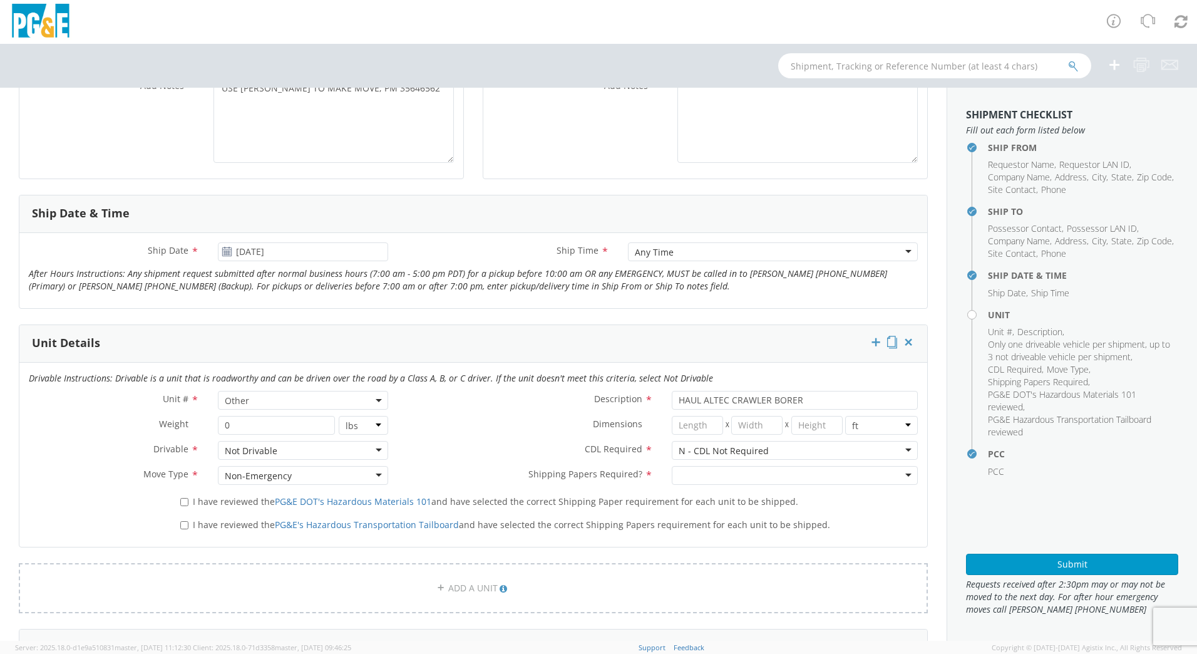
scroll to position [394, 0]
type input "93441"
click at [225, 250] on icon at bounding box center [227, 250] width 11 height 10
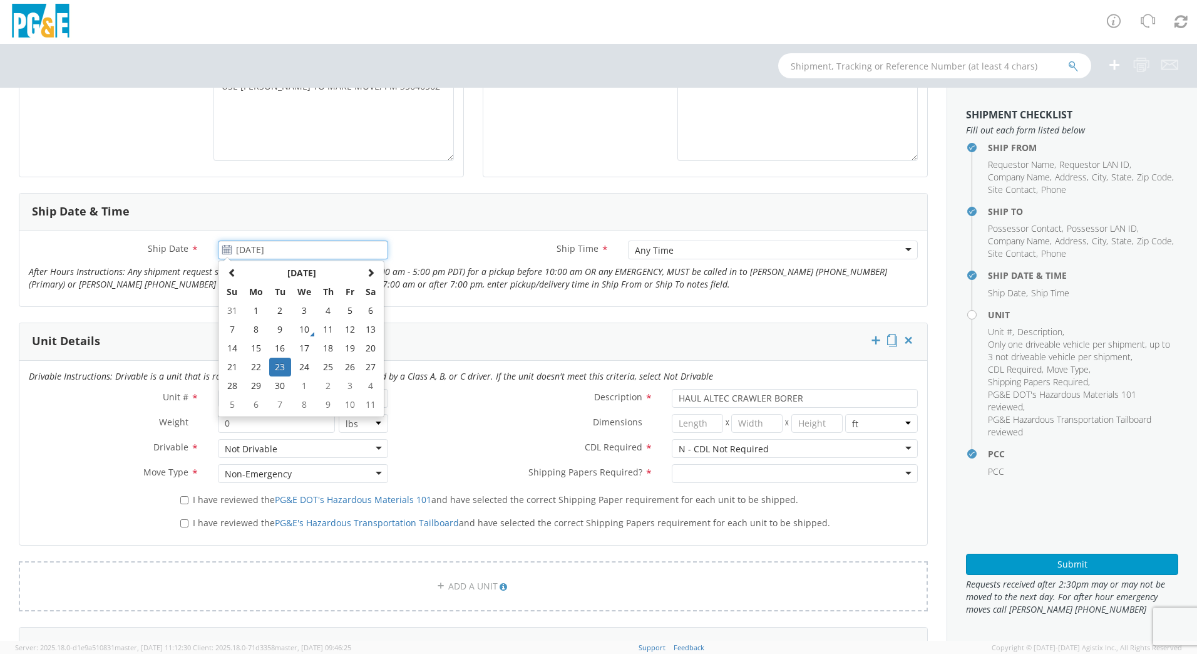
click at [263, 248] on input "[DATE]" at bounding box center [303, 249] width 170 height 19
click at [328, 366] on td "25" at bounding box center [328, 367] width 22 height 19
type input "[DATE]"
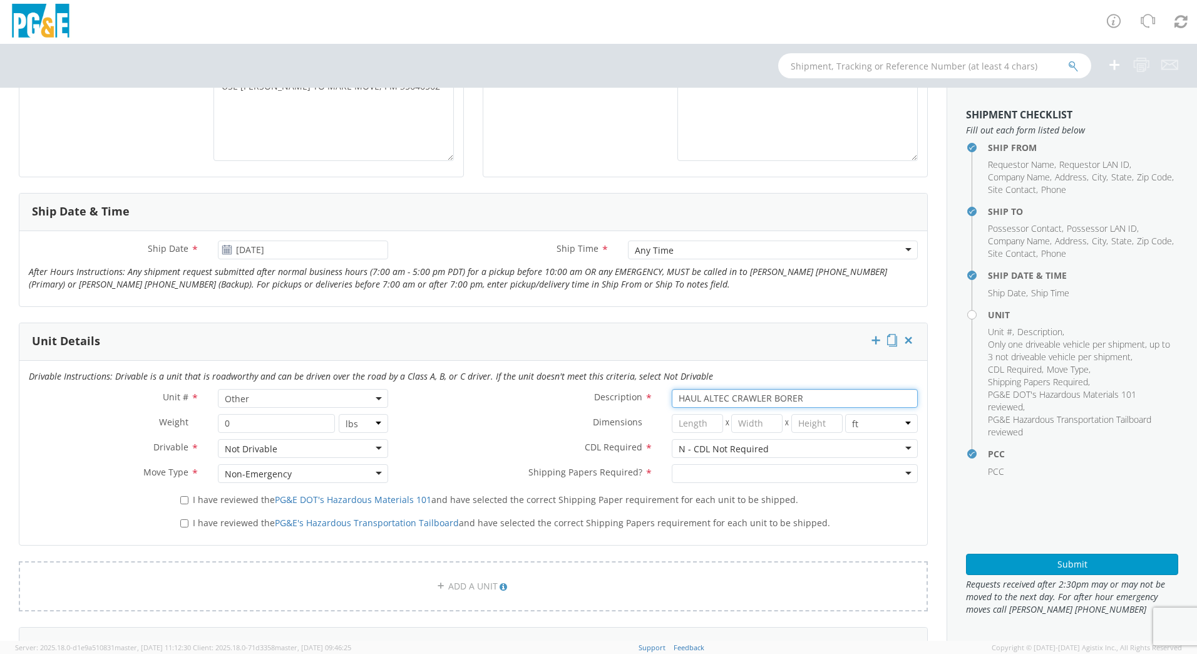
drag, startPoint x: 813, startPoint y: 397, endPoint x: 628, endPoint y: 384, distance: 185.8
click at [628, 384] on div "Drivable Instructions: Drivable is a unit that is roadworthy and can be driven …" at bounding box center [473, 453] width 908 height 184
type input "[PERSON_NAME] TRACK MACHINE"
click at [679, 478] on input "select-one" at bounding box center [680, 474] width 3 height 13
